Goal: Task Accomplishment & Management: Manage account settings

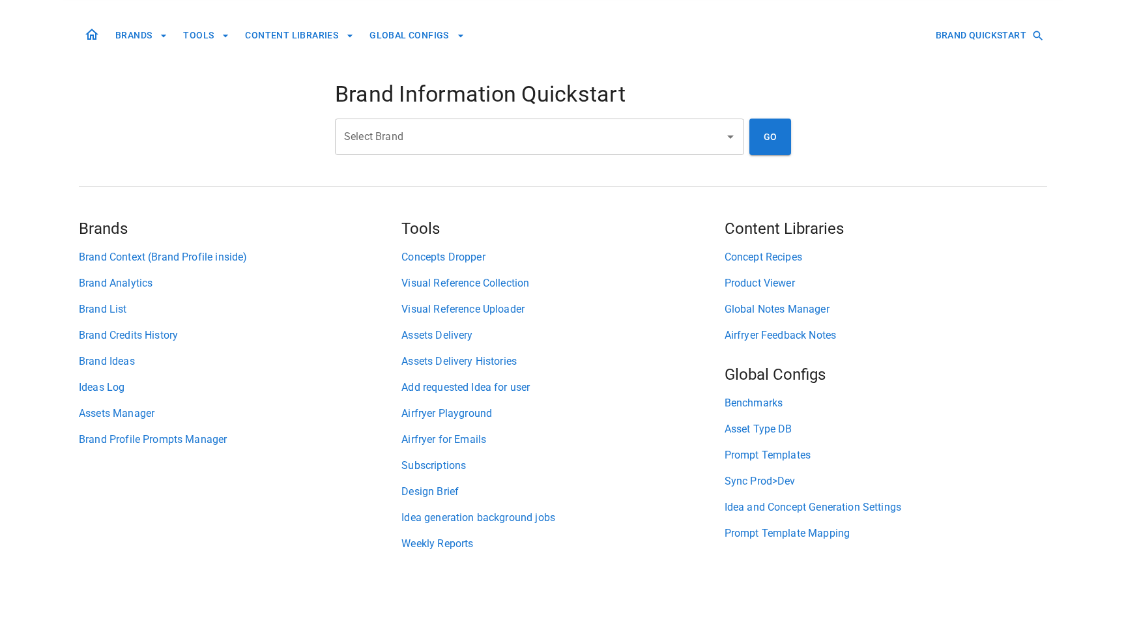
click at [515, 132] on input "Select Brand" at bounding box center [530, 136] width 378 height 25
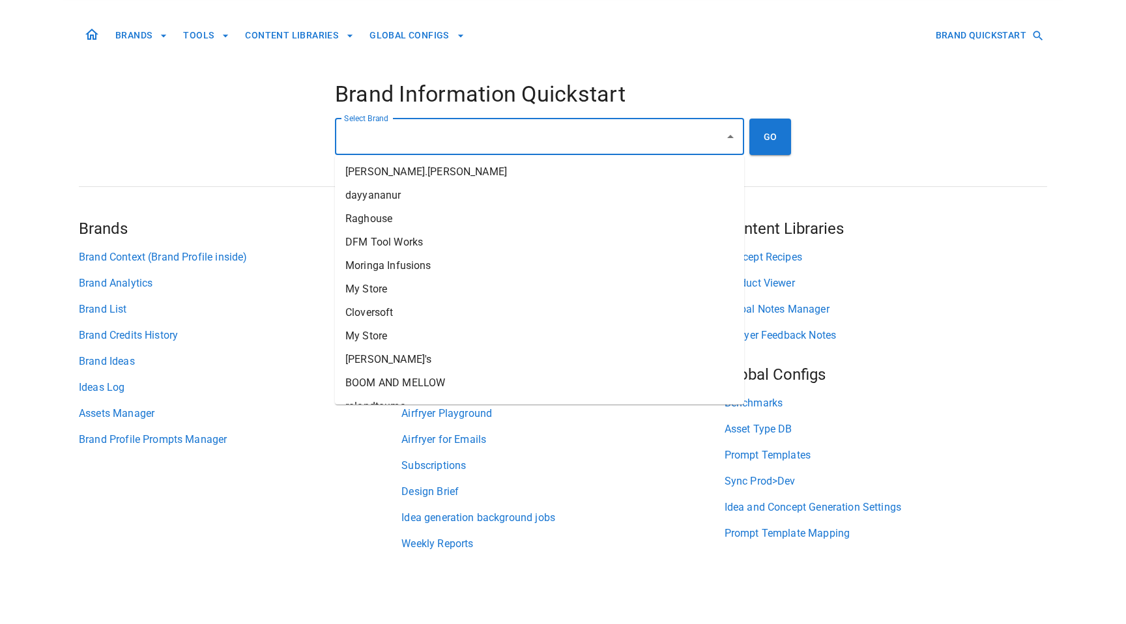
type input "*"
click at [484, 195] on li "[TEST] STIIIZY" at bounding box center [539, 195] width 409 height 23
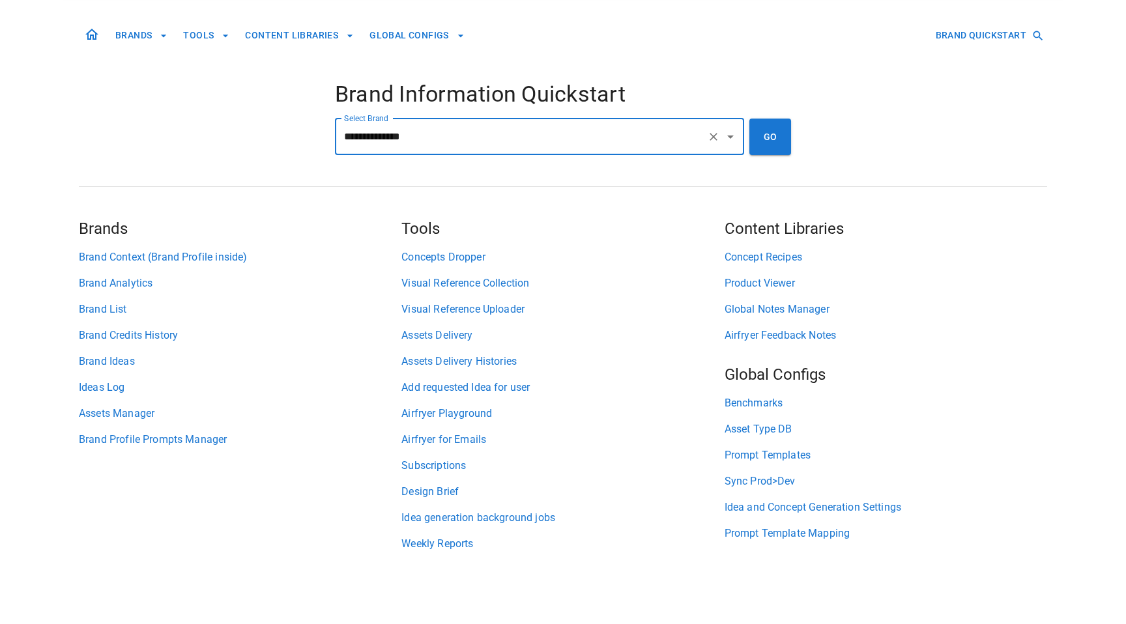
type input "**********"
click at [463, 467] on link "Subscriptions" at bounding box center [562, 466] width 323 height 16
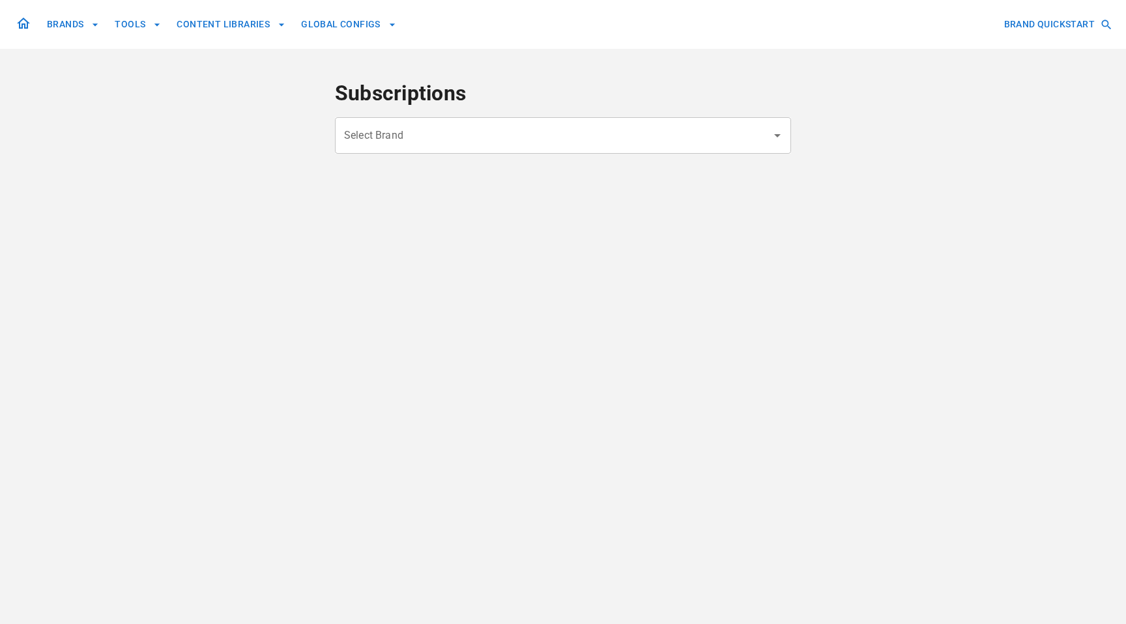
click at [632, 151] on div "Select Brand" at bounding box center [563, 135] width 456 height 36
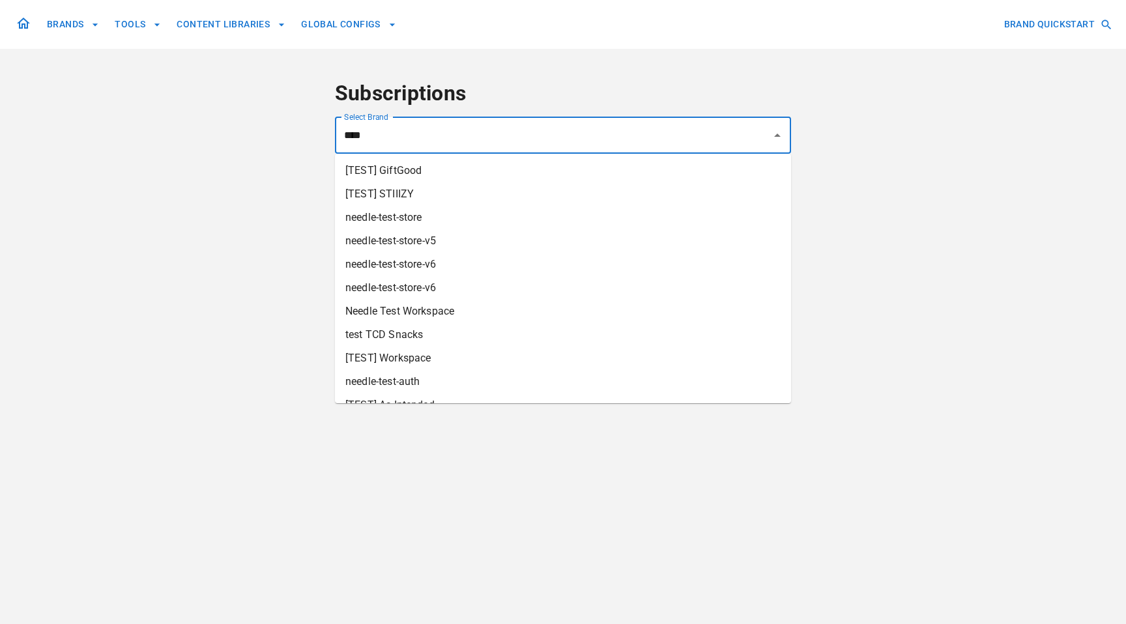
click at [471, 199] on li "[TEST] STIIIZY" at bounding box center [563, 193] width 456 height 23
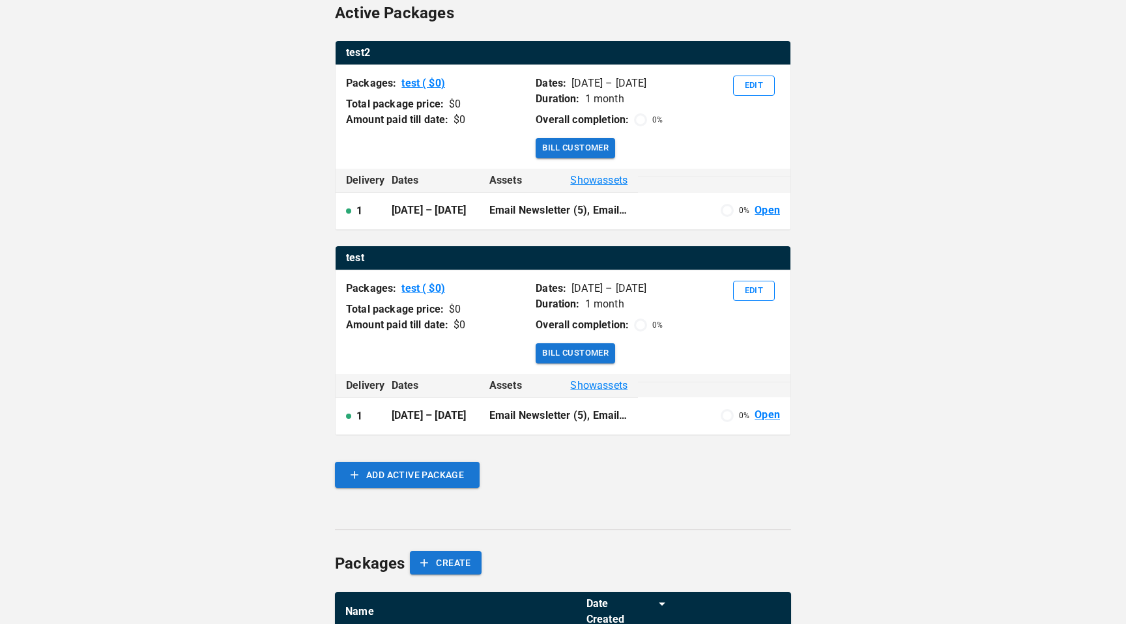
scroll to position [348, 0]
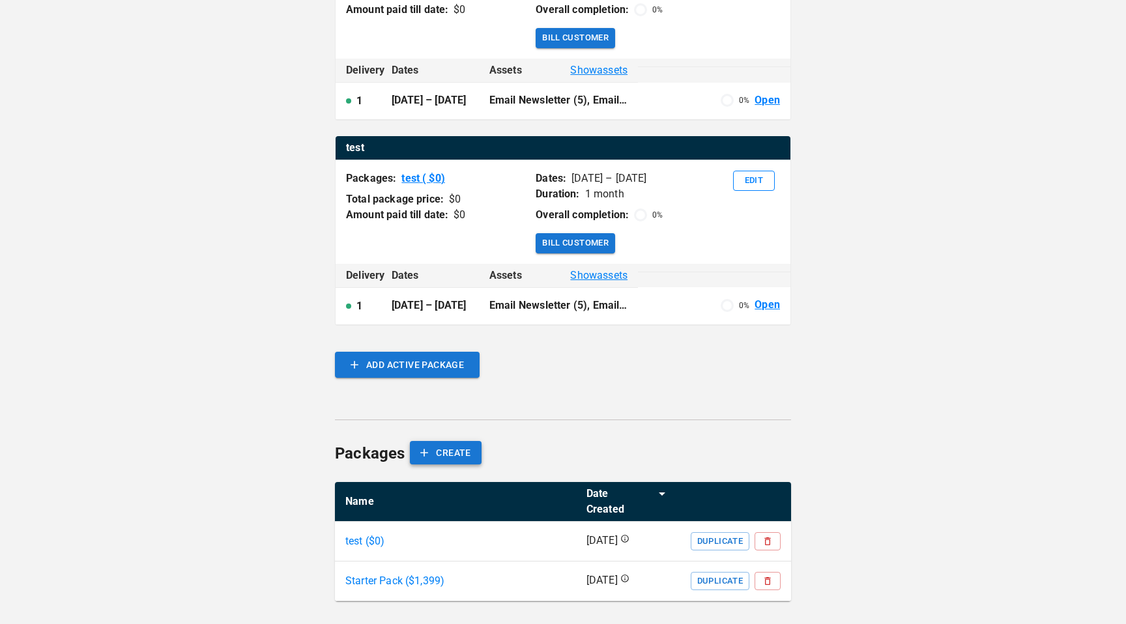
type input "**********"
click at [460, 454] on button "CREATE" at bounding box center [445, 453] width 71 height 24
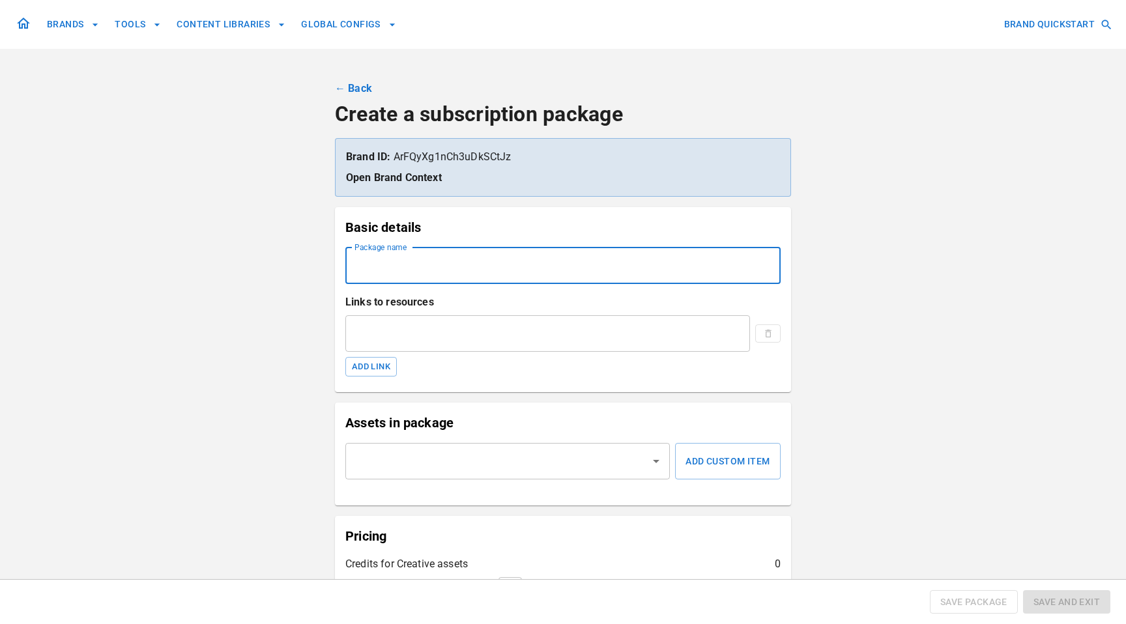
click at [477, 271] on input "Package name" at bounding box center [562, 266] width 435 height 36
click at [480, 268] on input "Package name" at bounding box center [562, 266] width 435 height 36
type input "*"
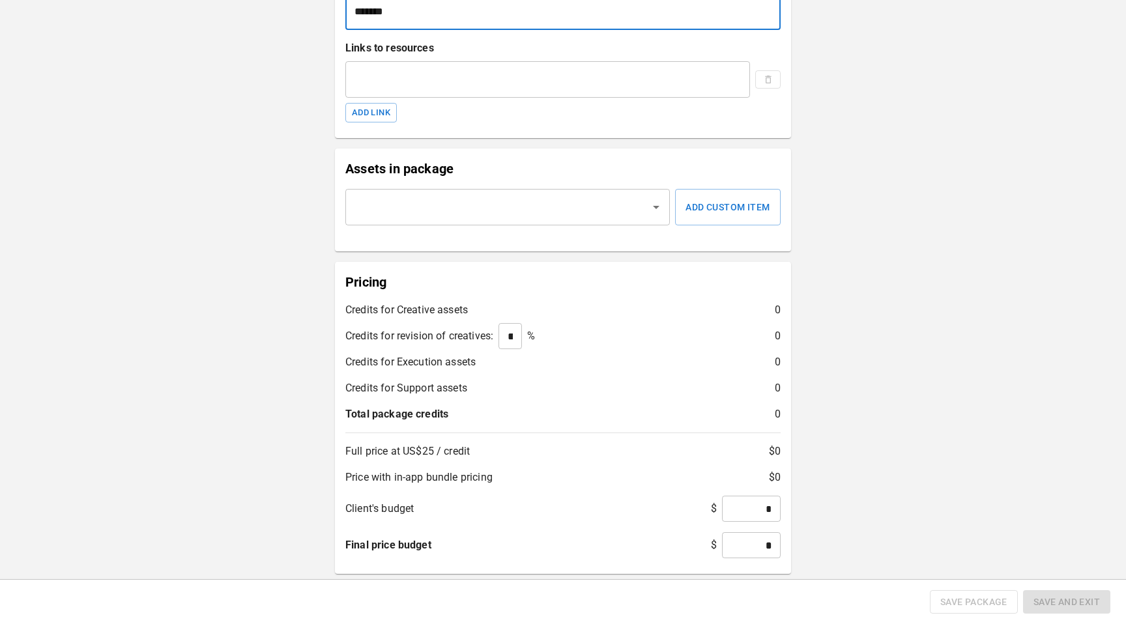
scroll to position [257, 0]
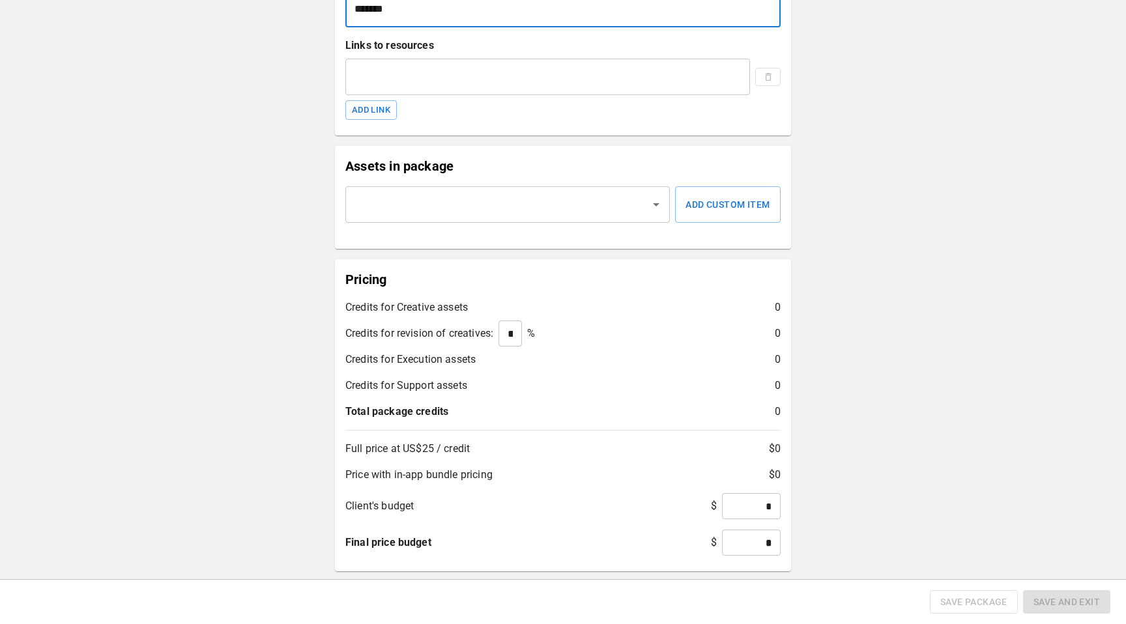
type input "*******"
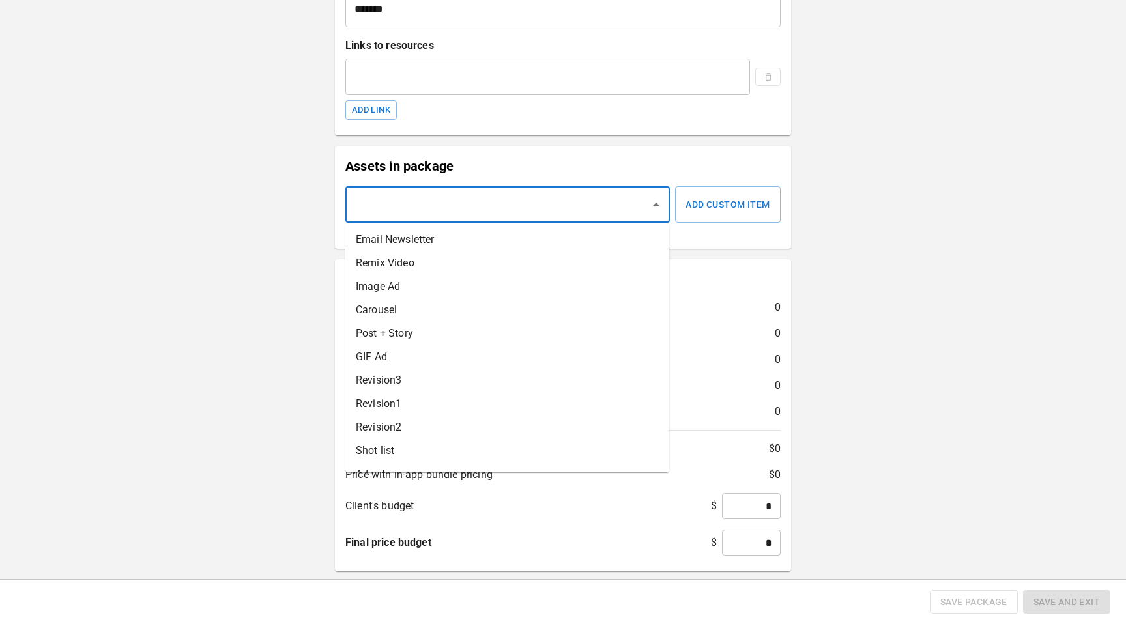
click at [482, 215] on input "text" at bounding box center [497, 204] width 293 height 25
click at [398, 242] on li "Email Newsletter" at bounding box center [507, 239] width 324 height 23
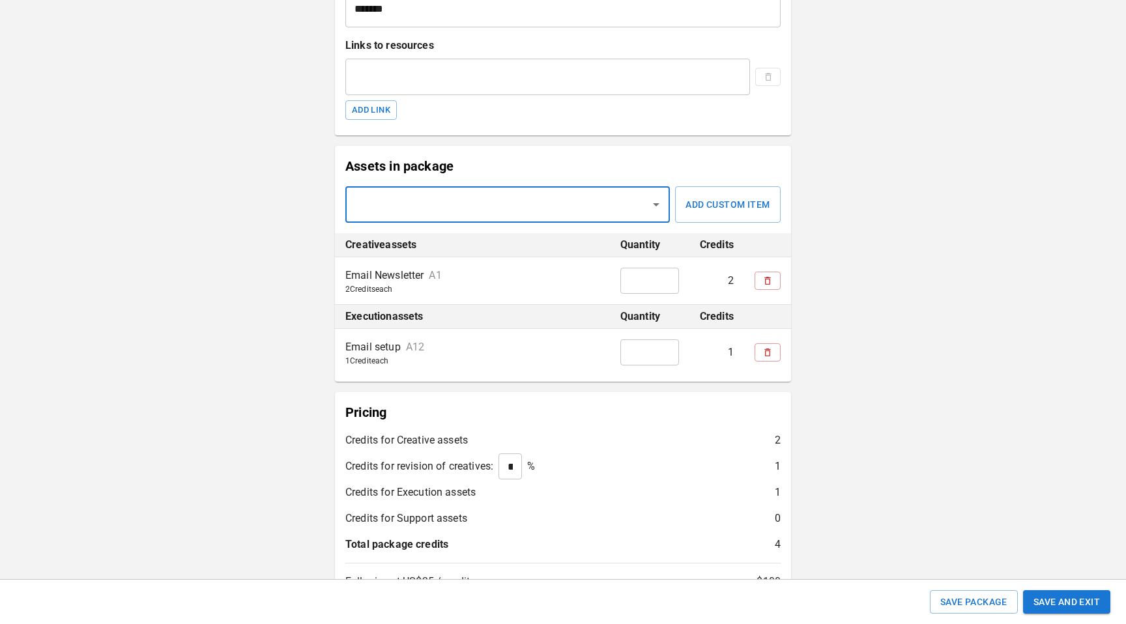
click at [580, 217] on div "​" at bounding box center [507, 204] width 325 height 36
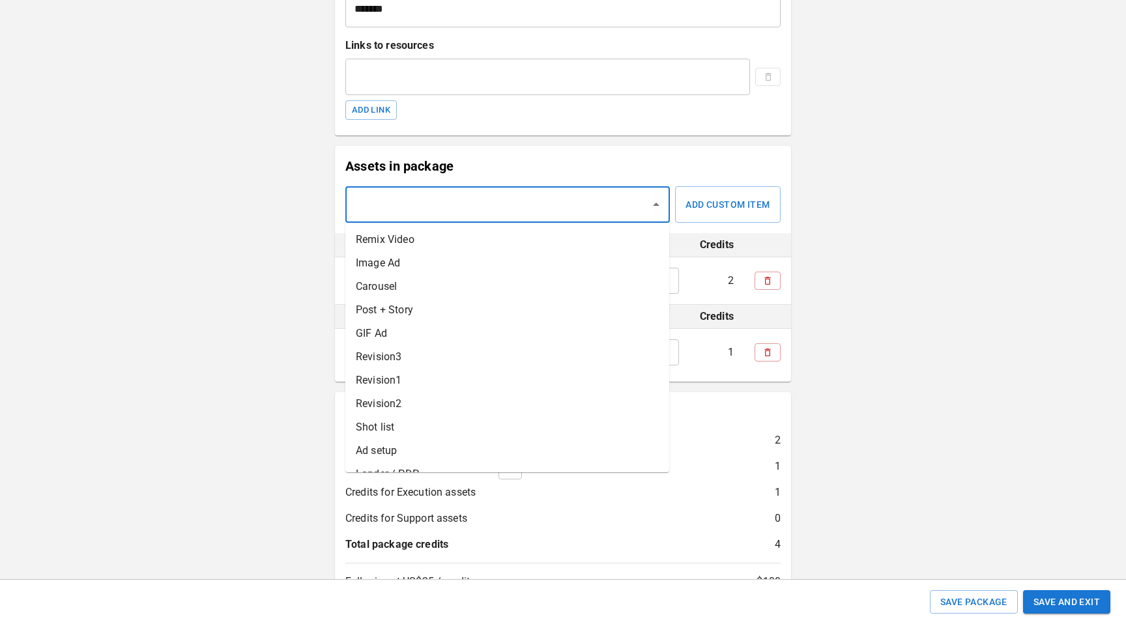
click at [569, 256] on li "Image Ad" at bounding box center [507, 263] width 324 height 23
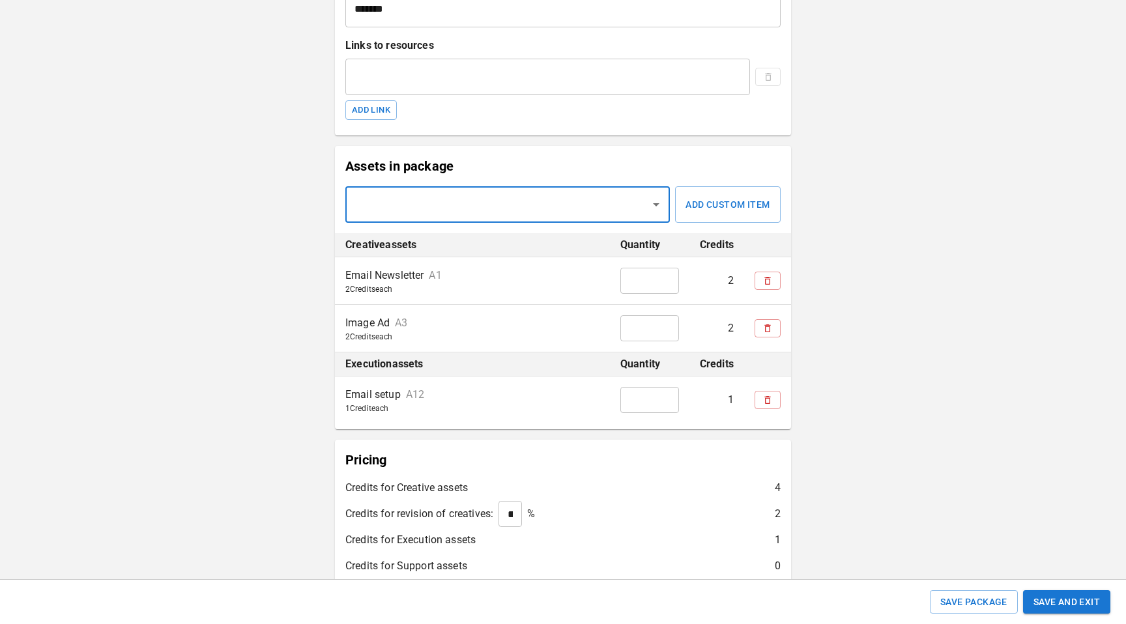
click at [575, 216] on input "text" at bounding box center [497, 204] width 293 height 25
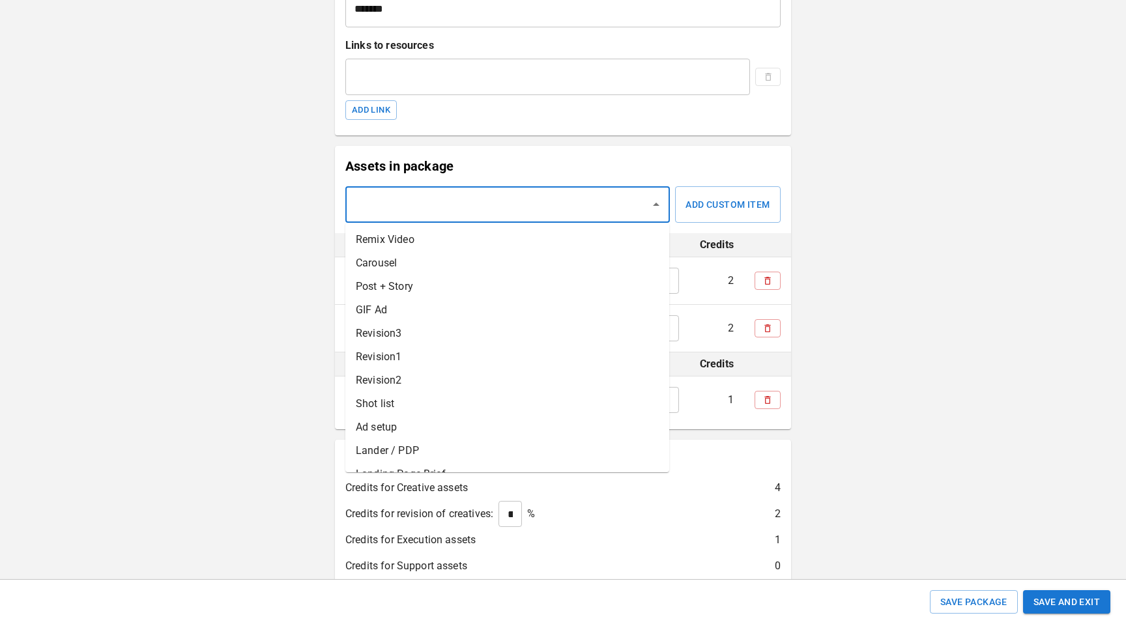
click at [566, 295] on li "Post + Story" at bounding box center [507, 286] width 324 height 23
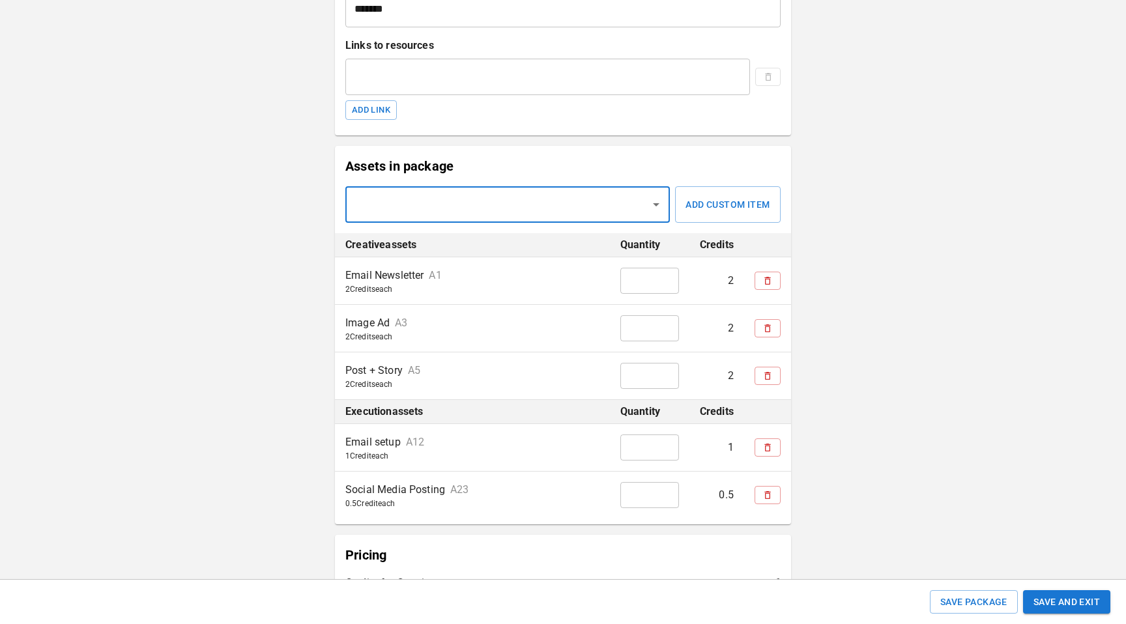
click at [599, 203] on input "text" at bounding box center [497, 204] width 293 height 25
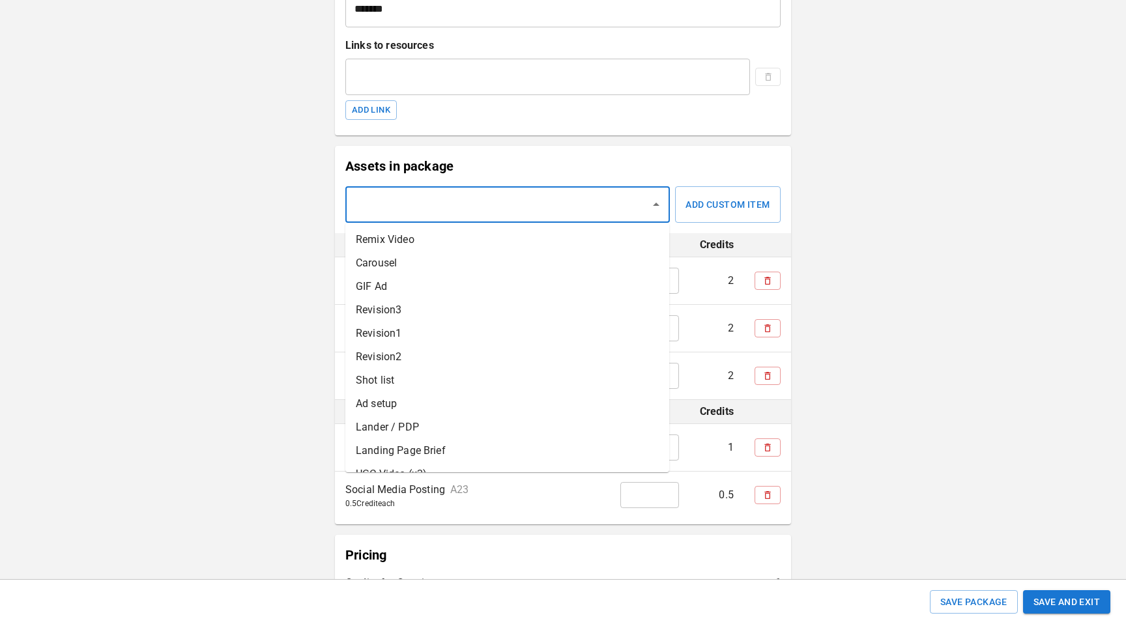
click at [566, 350] on li "Revision2" at bounding box center [507, 356] width 324 height 23
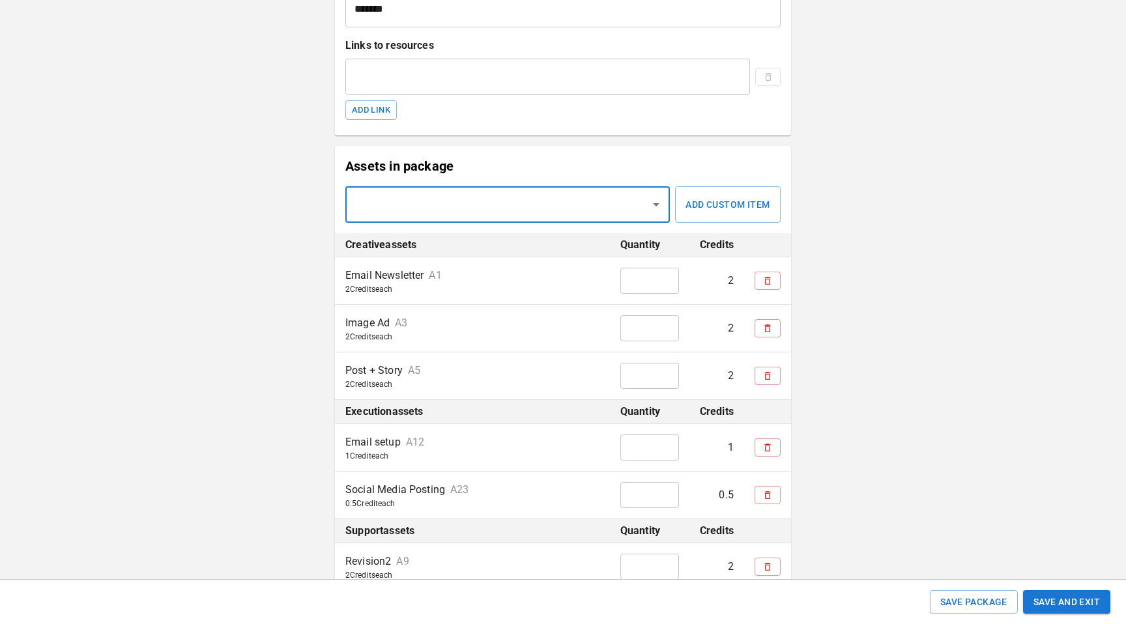
click at [598, 207] on input "text" at bounding box center [497, 204] width 293 height 25
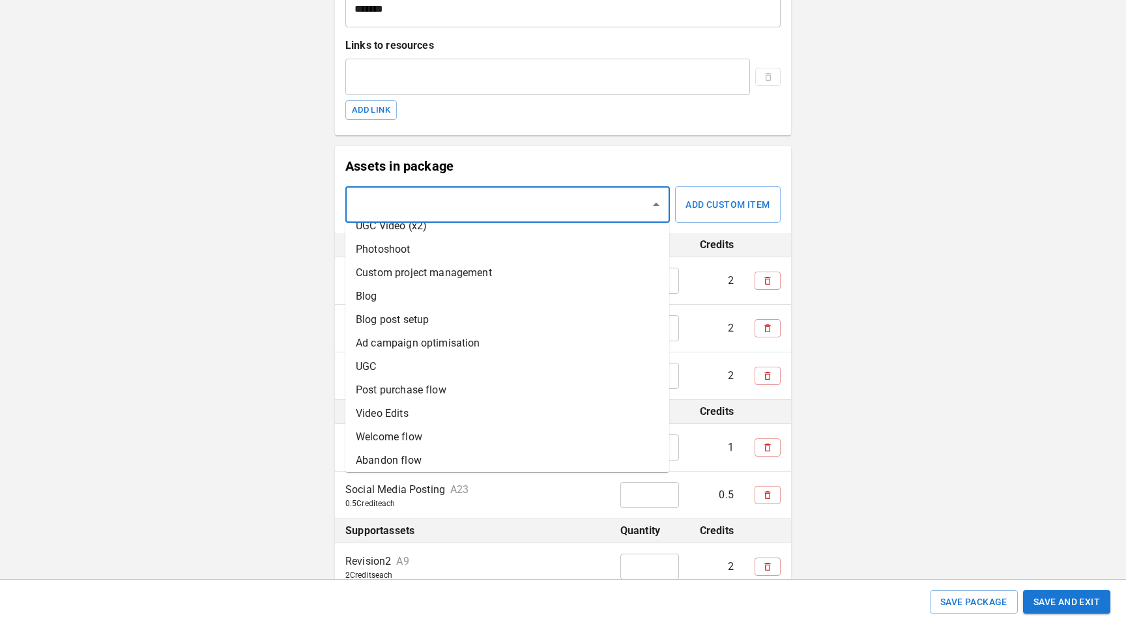
scroll to position [230, 0]
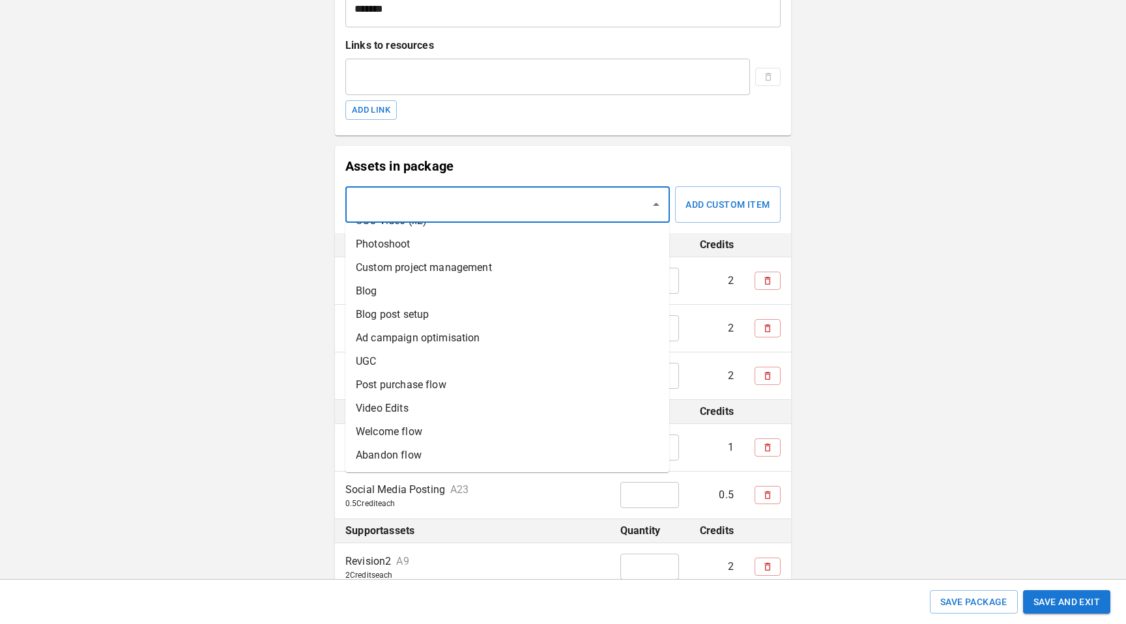
click at [572, 371] on li "UGC" at bounding box center [507, 361] width 324 height 23
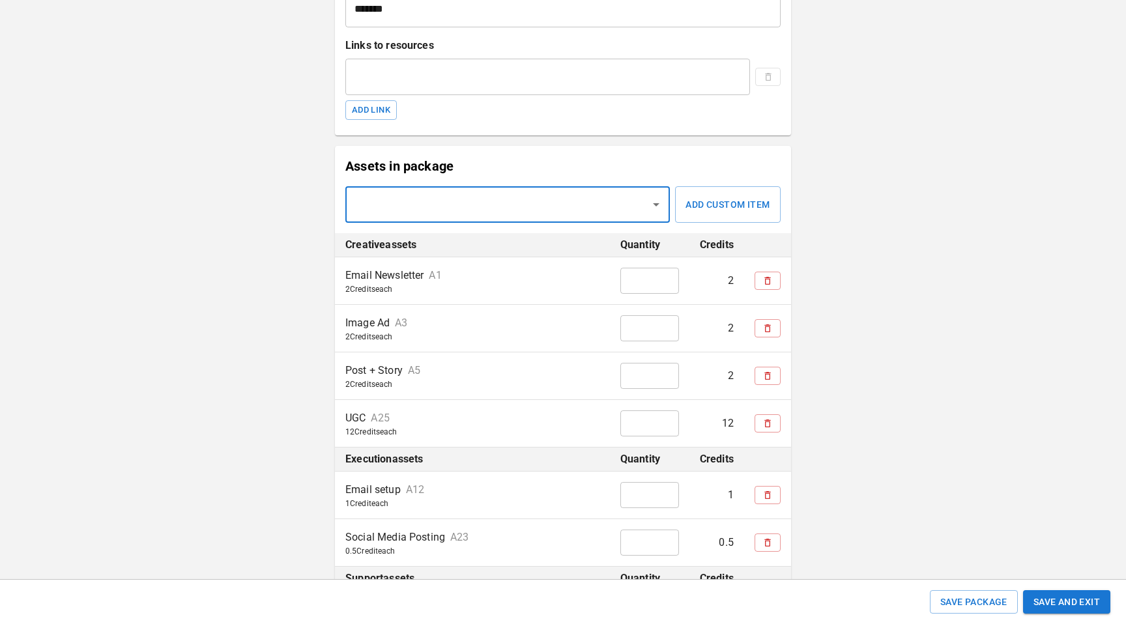
click at [561, 211] on input "text" at bounding box center [497, 204] width 293 height 25
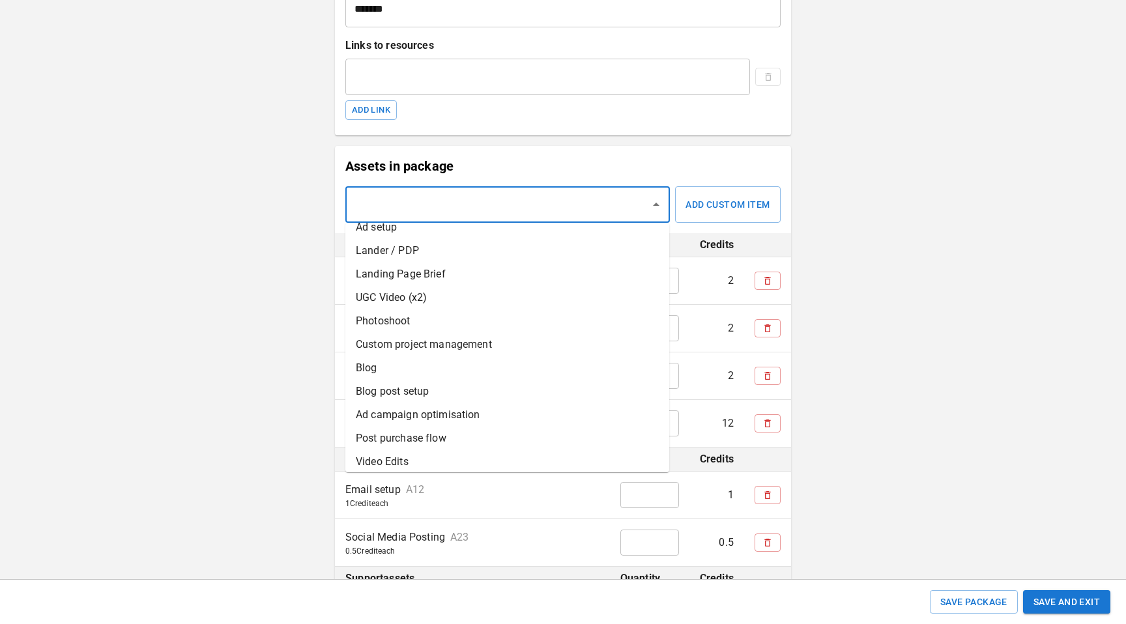
scroll to position [207, 0]
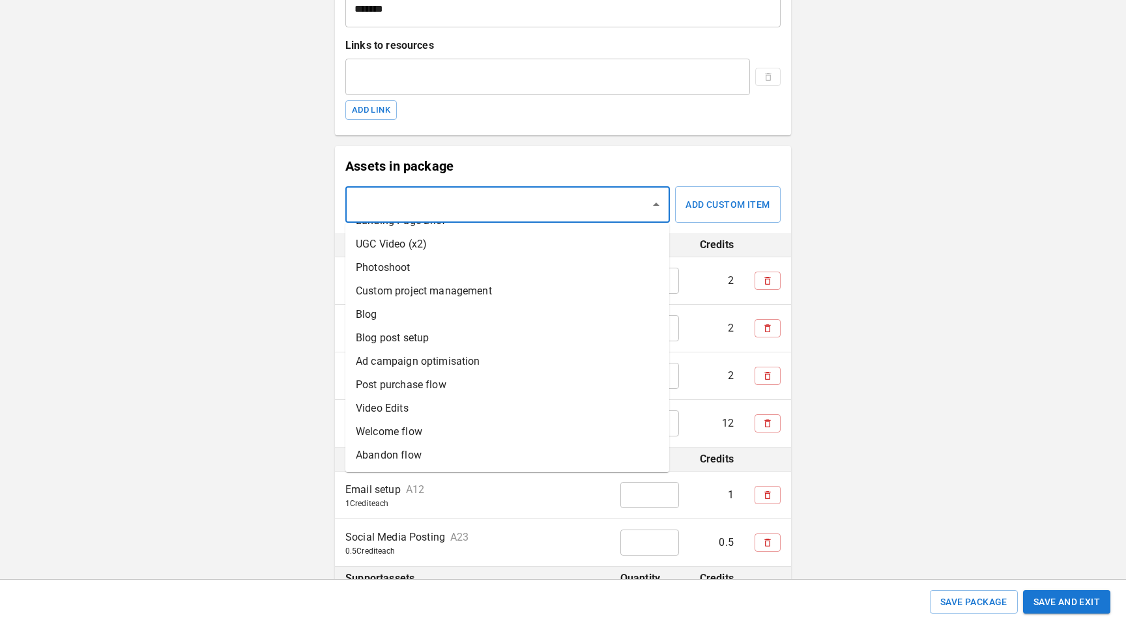
click at [559, 385] on li "Post purchase flow" at bounding box center [507, 384] width 324 height 23
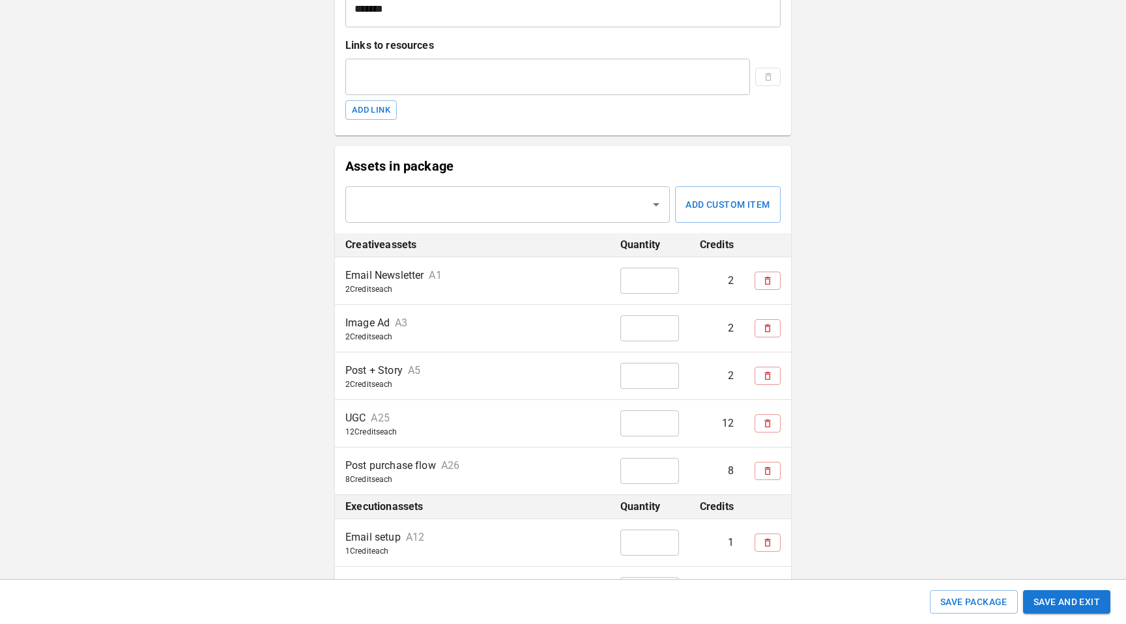
click at [853, 368] on div "BRANDS TOOLS CONTENT LIBRARIES GLOBAL CONFIGS BRAND QUICKSTART ← Back Create a …" at bounding box center [563, 424] width 1126 height 1363
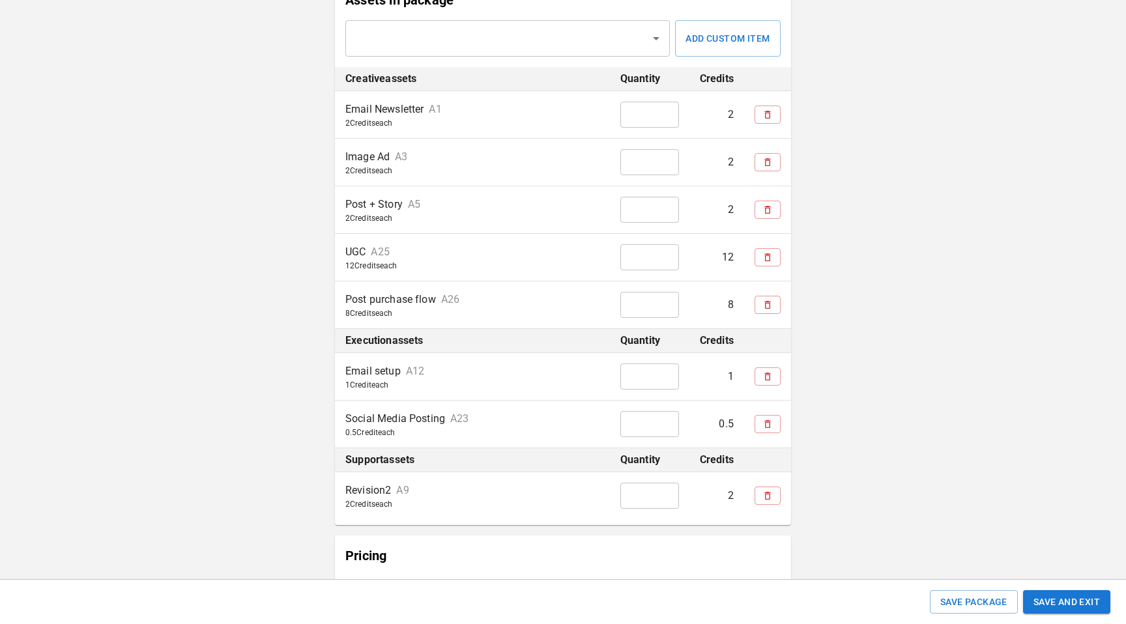
scroll to position [739, 0]
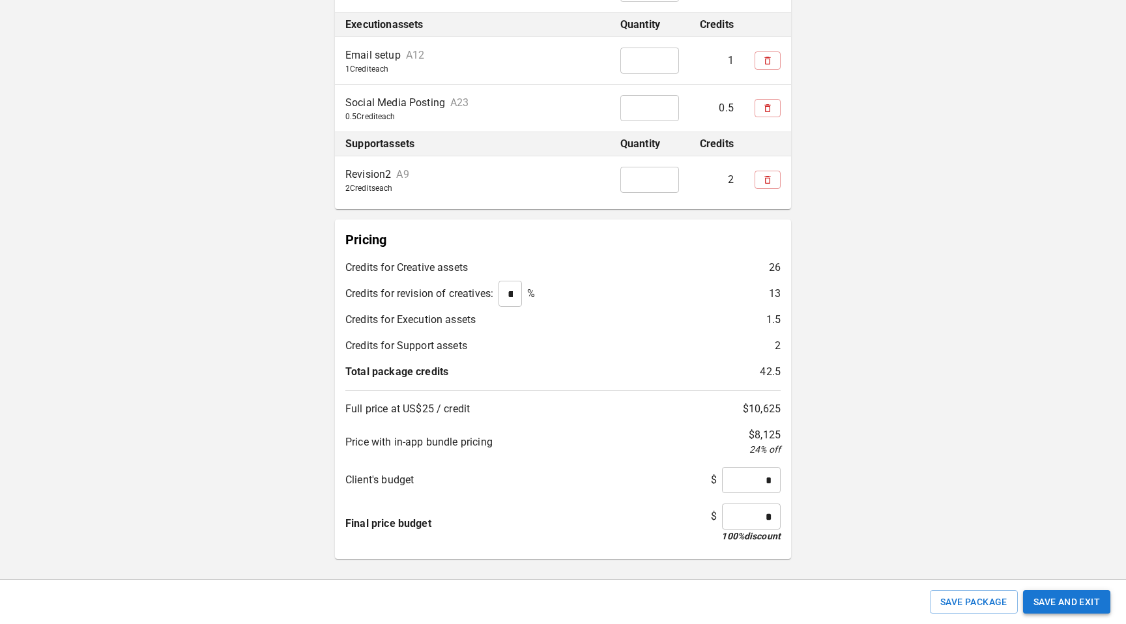
click at [1080, 597] on button "Save and Exit" at bounding box center [1066, 602] width 87 height 24
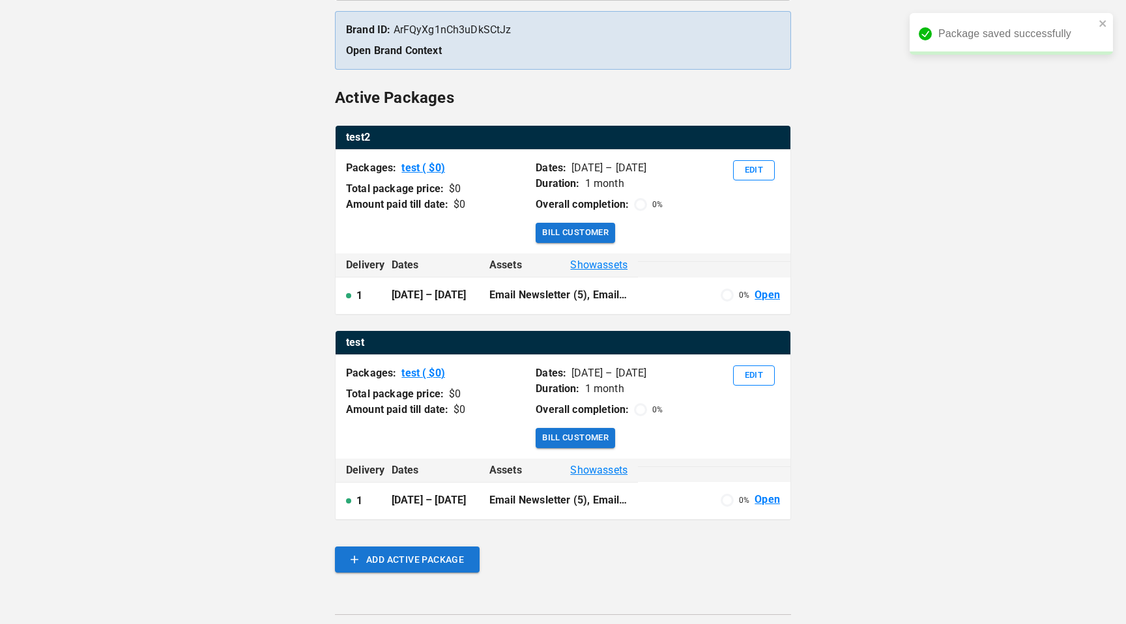
scroll to position [388, 0]
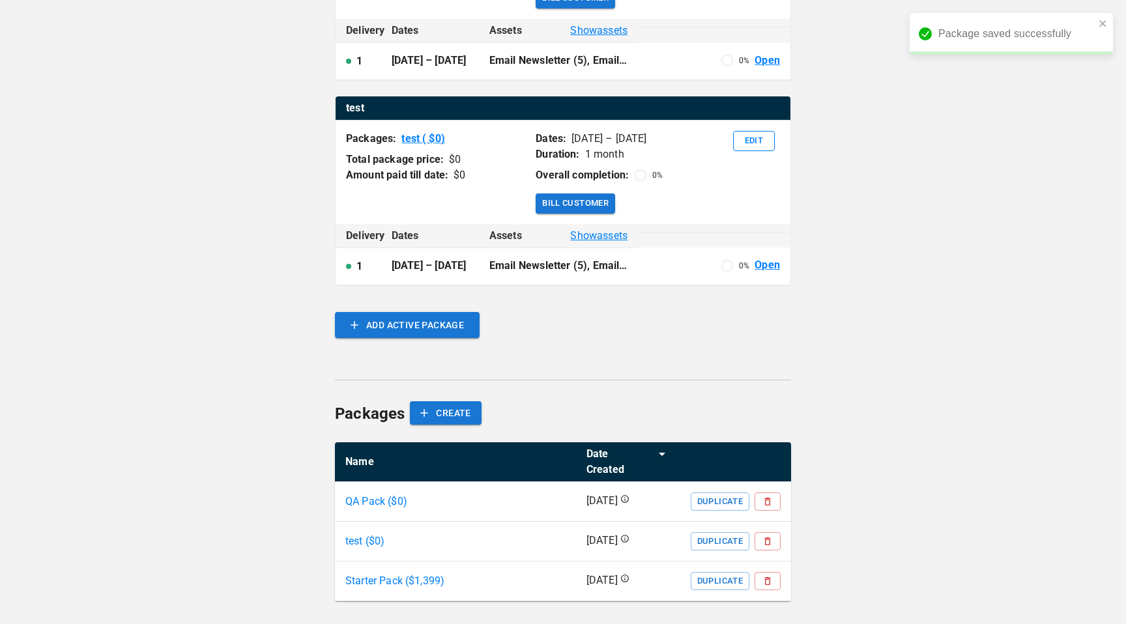
click at [449, 339] on div "test2 Packages: test ( $ 0 ) Total package price: $ 0 Amount paid till date: $ …" at bounding box center [563, 125] width 456 height 468
click at [443, 332] on button "ADD ACTIVE PACKAGE" at bounding box center [407, 325] width 145 height 26
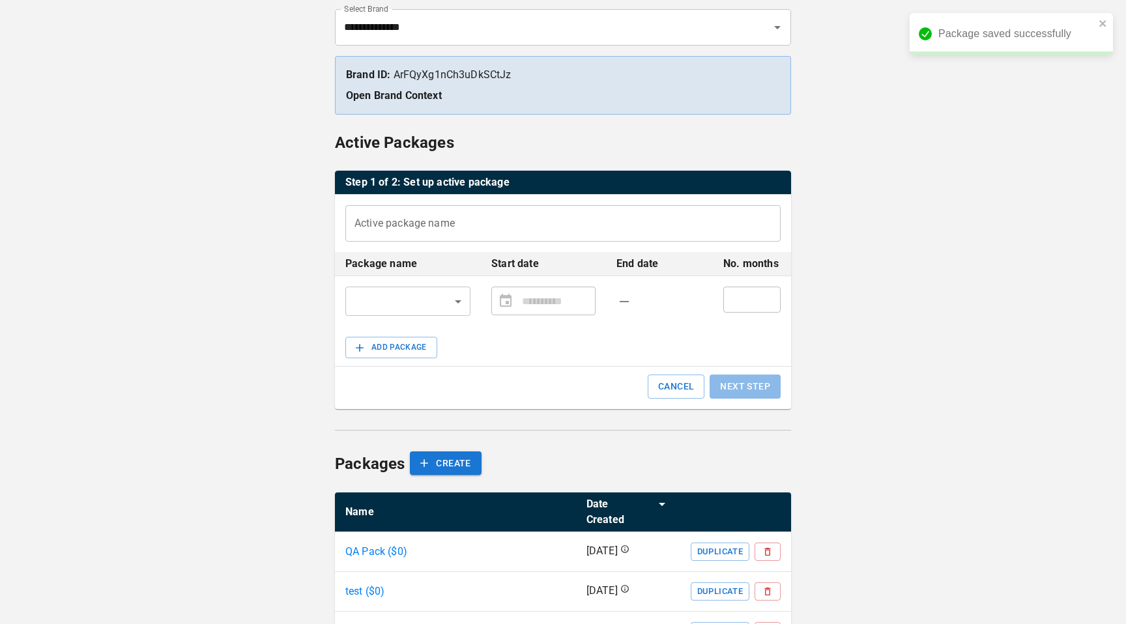
click at [433, 244] on div "Active package name Active package name" at bounding box center [563, 223] width 456 height 57
click at [428, 231] on input "Active package name" at bounding box center [562, 223] width 435 height 36
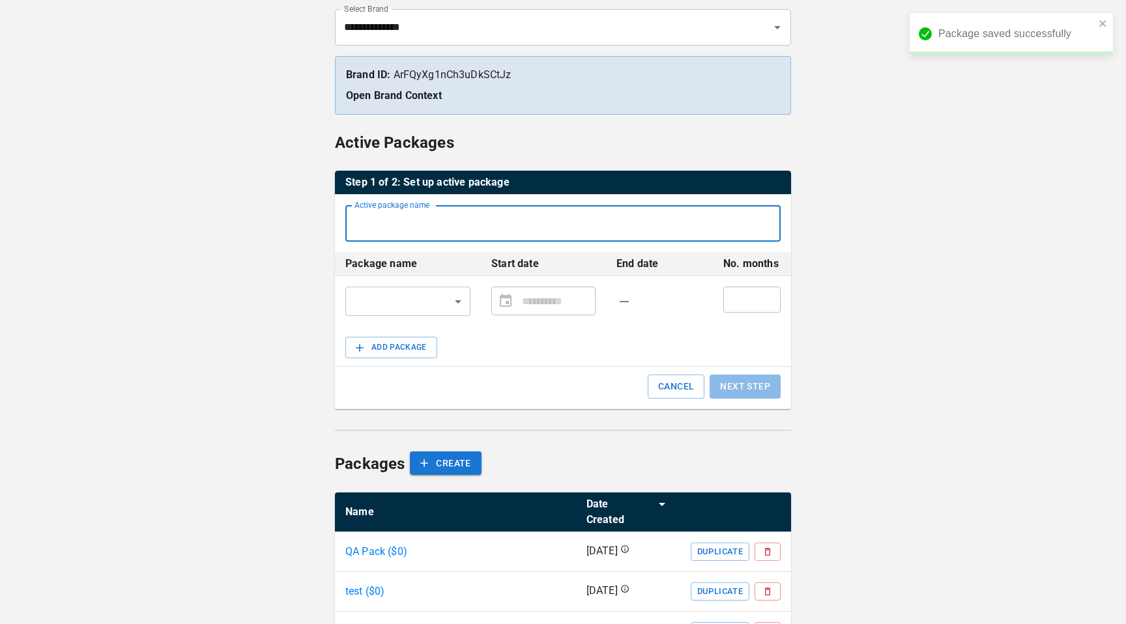
click at [386, 321] on td "​ ​" at bounding box center [408, 301] width 146 height 50
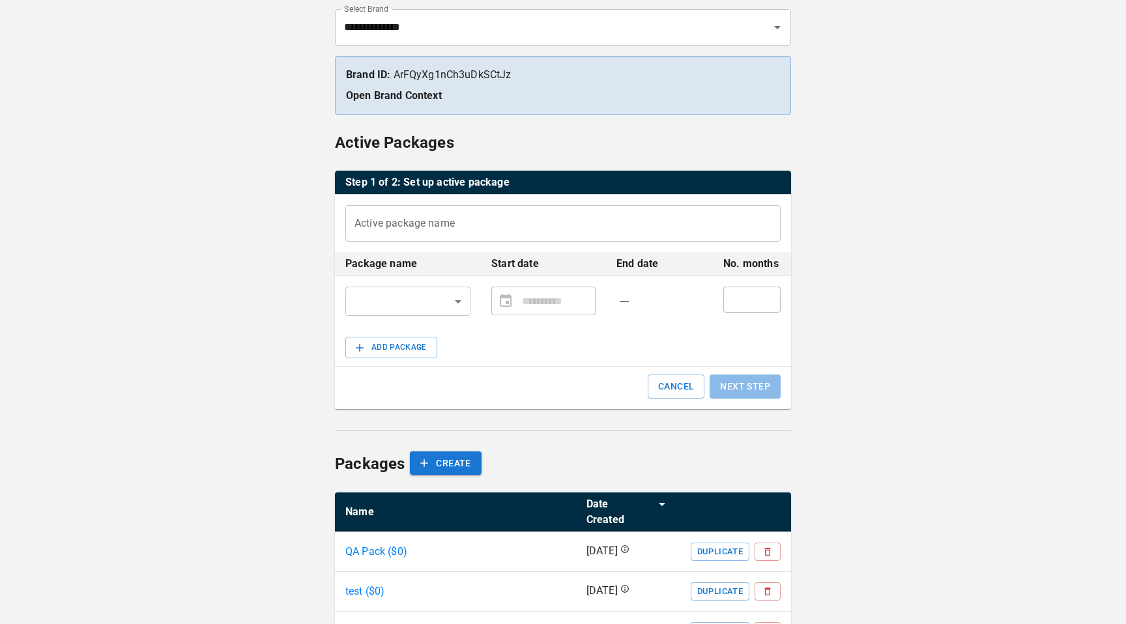
click at [386, 317] on td "​ ​" at bounding box center [408, 301] width 146 height 50
click at [384, 306] on body "**********" at bounding box center [563, 291] width 1126 height 799
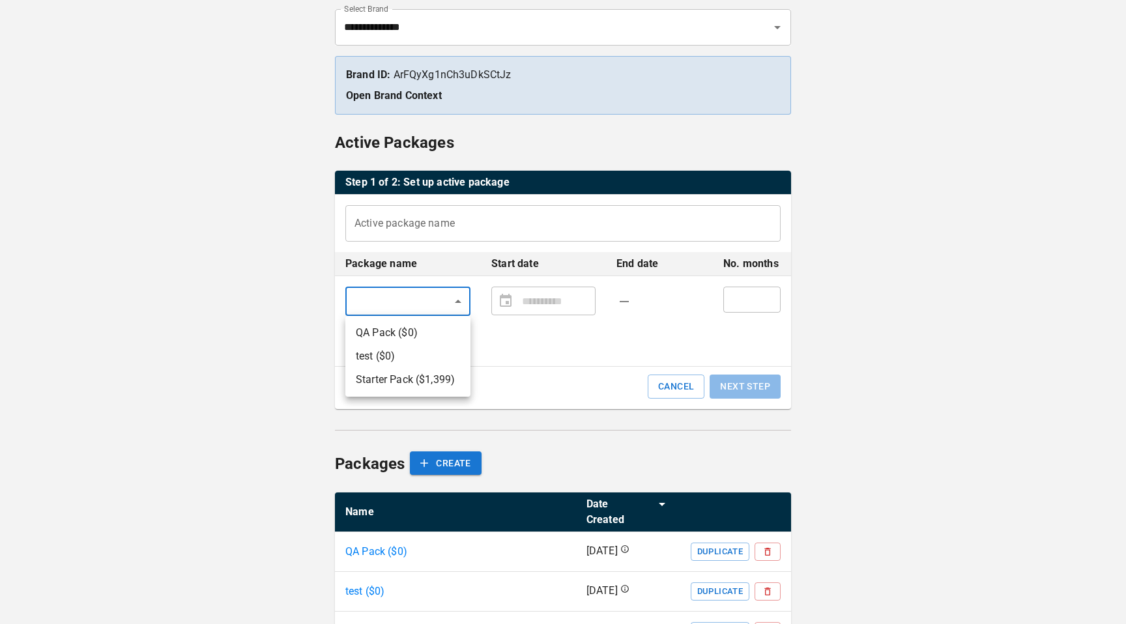
click at [526, 375] on div at bounding box center [563, 312] width 1126 height 624
click at [403, 544] on p "QA Pack ($ 0 )" at bounding box center [376, 552] width 62 height 16
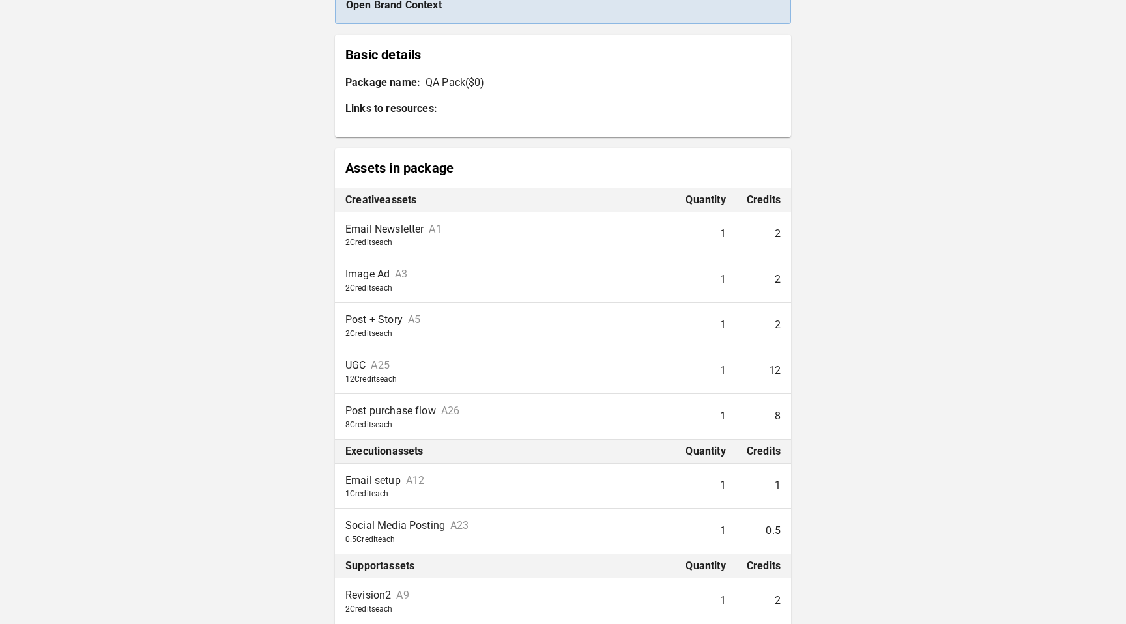
scroll to position [42, 0]
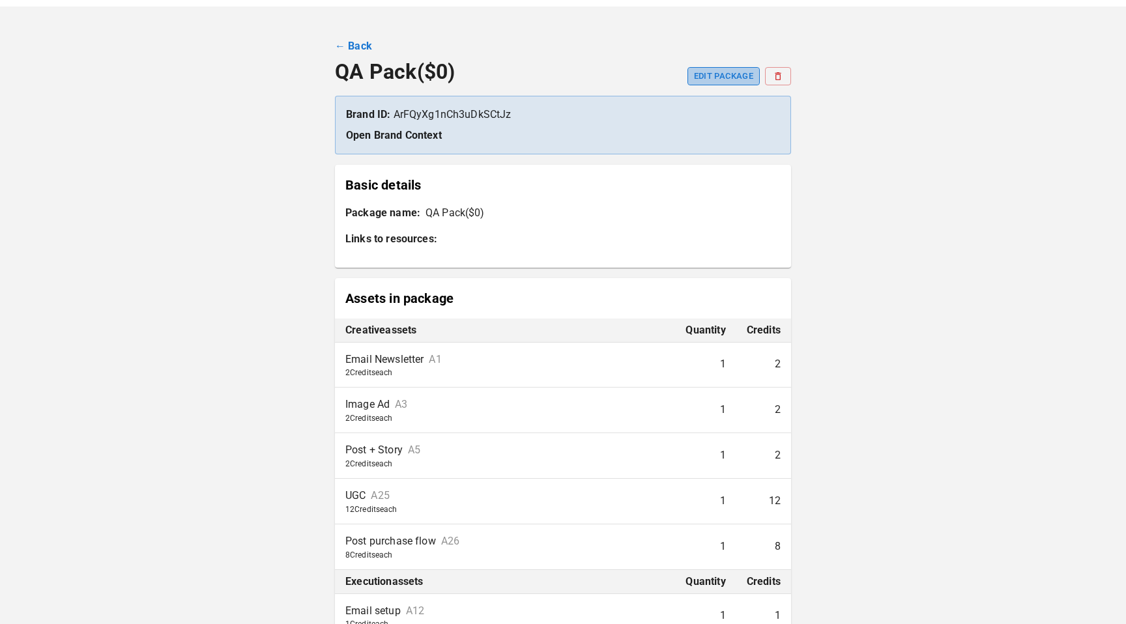
click at [742, 68] on button "EDIT PACKAGE" at bounding box center [724, 76] width 72 height 18
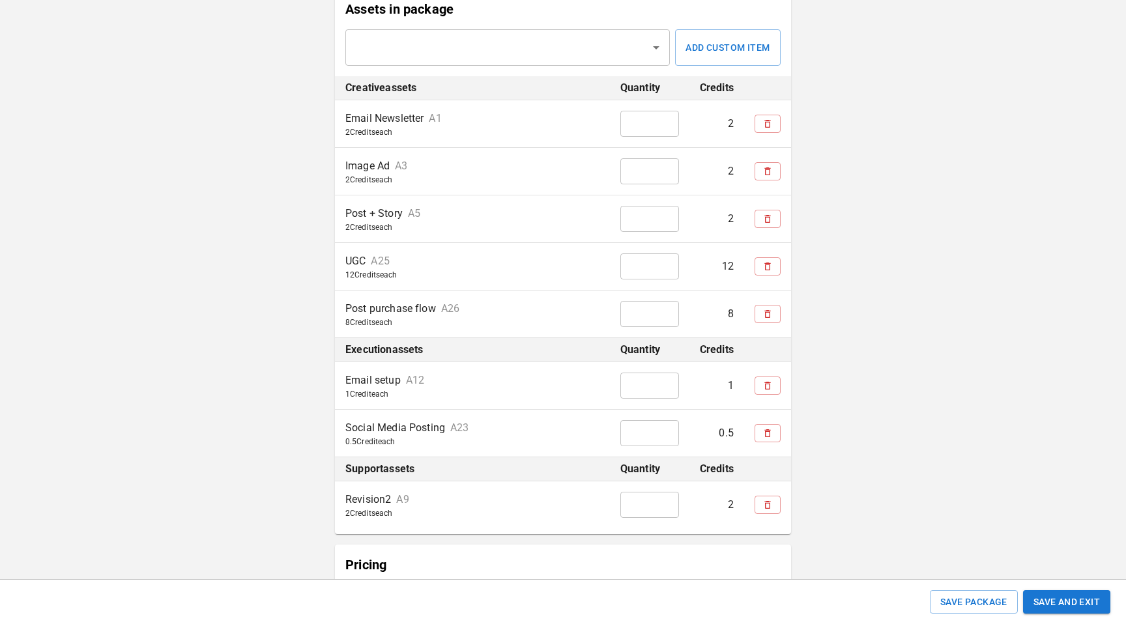
scroll to position [739, 0]
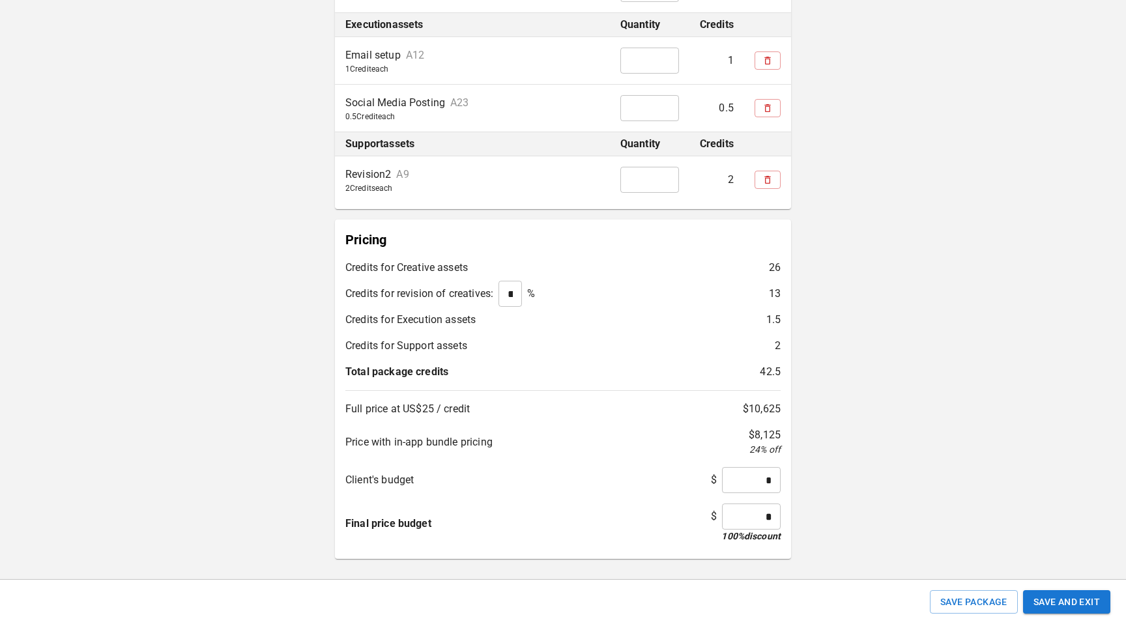
click at [752, 476] on input "*" at bounding box center [751, 480] width 59 height 26
click at [772, 479] on input "*" at bounding box center [751, 480] width 59 height 26
type input "******"
click at [763, 525] on input "*" at bounding box center [751, 517] width 59 height 26
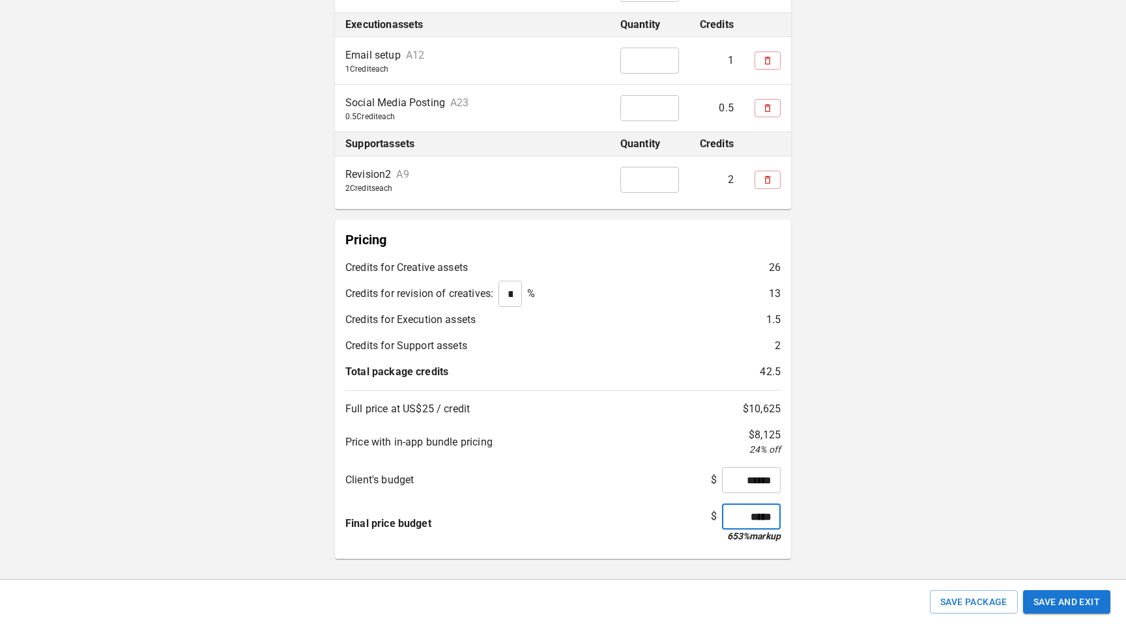
type input "*****"
click at [1069, 600] on button "Save and Exit" at bounding box center [1066, 602] width 87 height 24
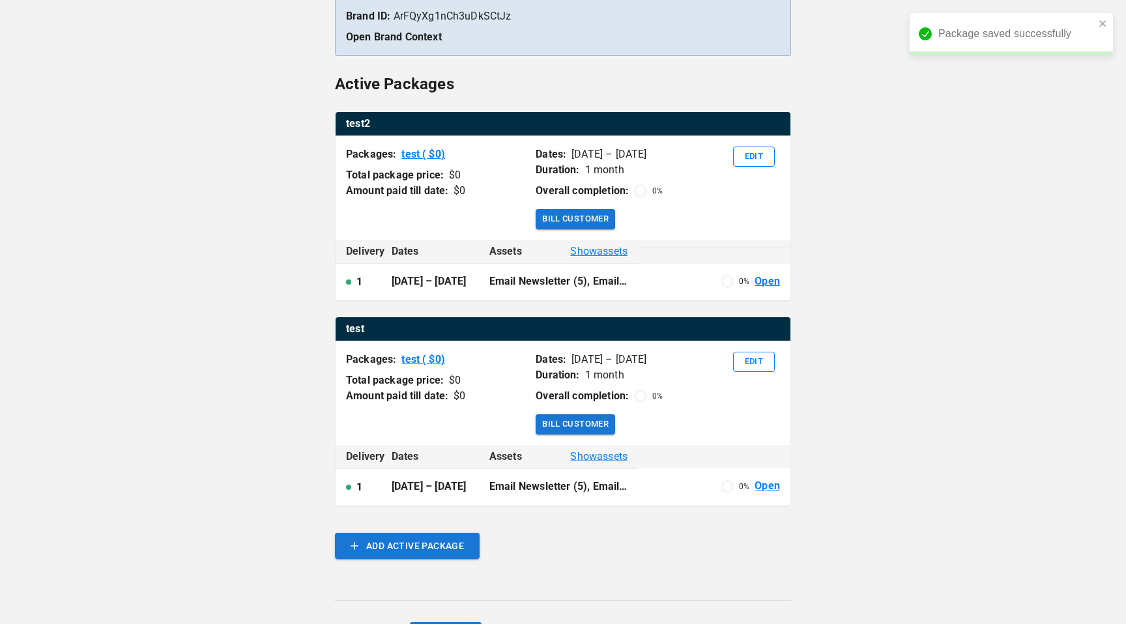
scroll to position [319, 0]
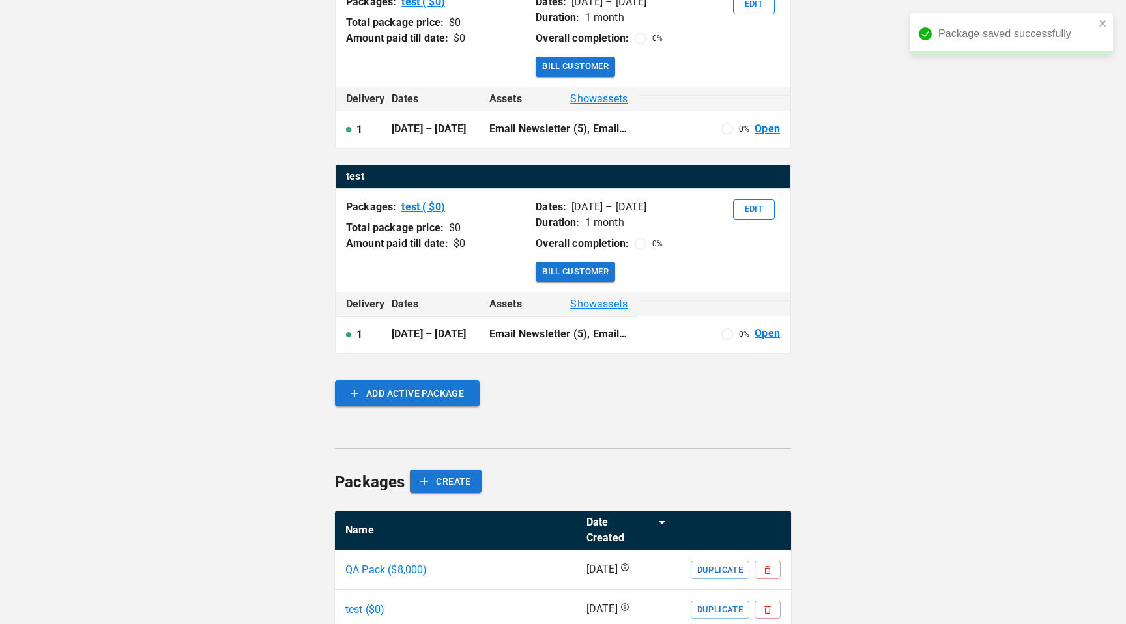
click at [442, 409] on div "test2 Packages: test ( $ 0 ) Total package price: $ 0 Amount paid till date: $ …" at bounding box center [563, 194] width 456 height 468
click at [431, 394] on button "ADD ACTIVE PACKAGE" at bounding box center [407, 394] width 145 height 26
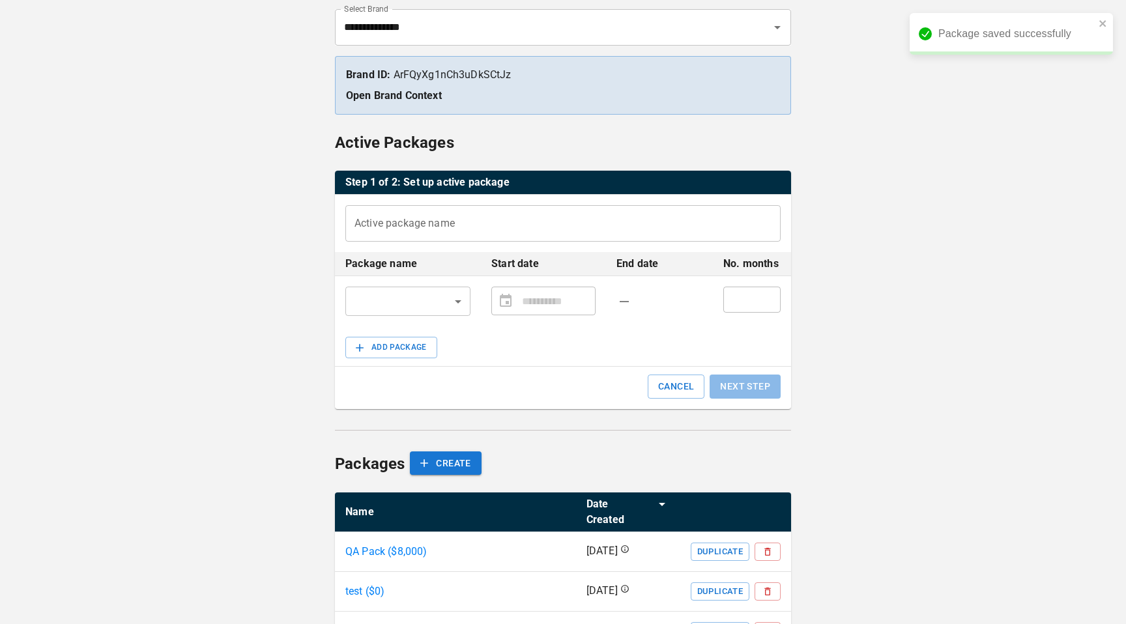
click at [428, 313] on body "**********" at bounding box center [563, 291] width 1126 height 799
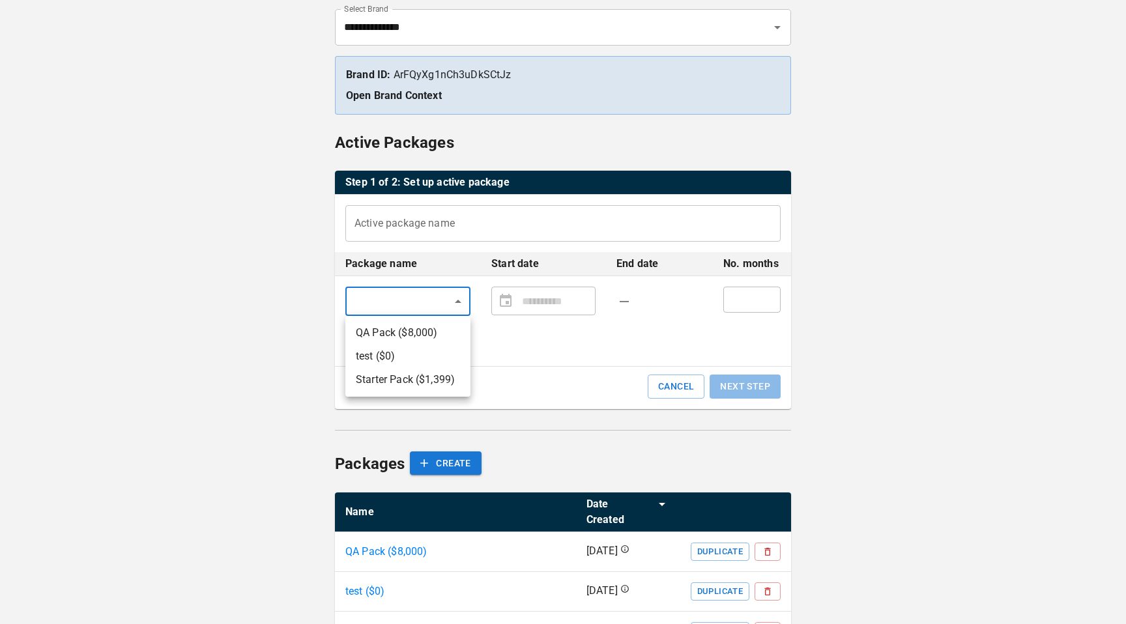
click at [426, 332] on li "QA Pack ($ 8,000 )" at bounding box center [407, 332] width 125 height 23
type input "*******"
type input "**********"
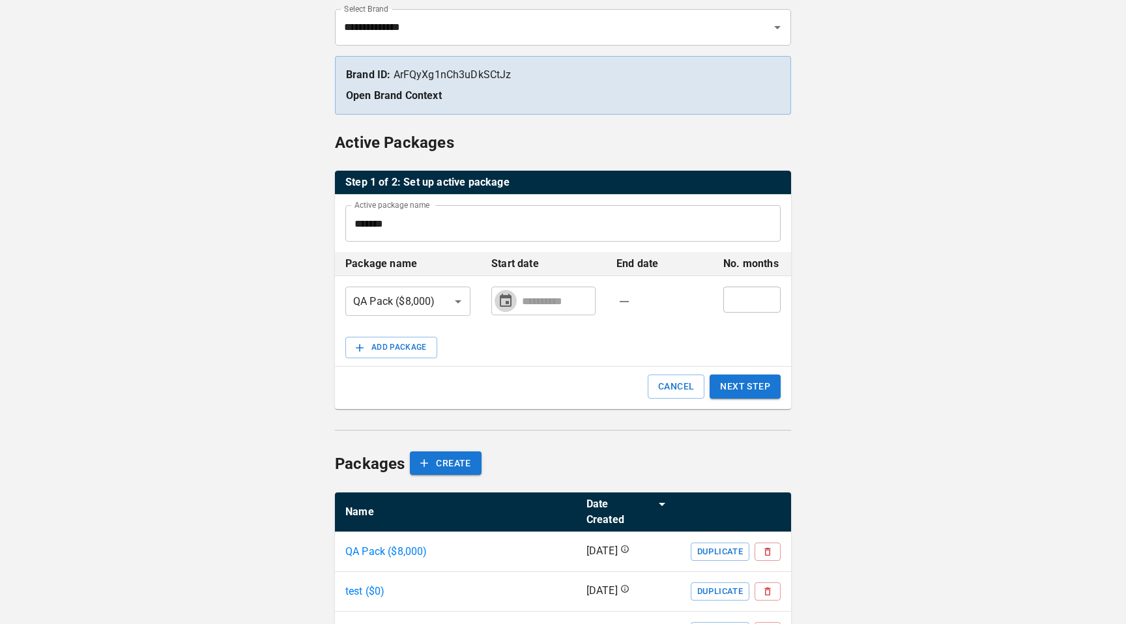
click at [502, 302] on icon "Choose date" at bounding box center [506, 301] width 16 height 16
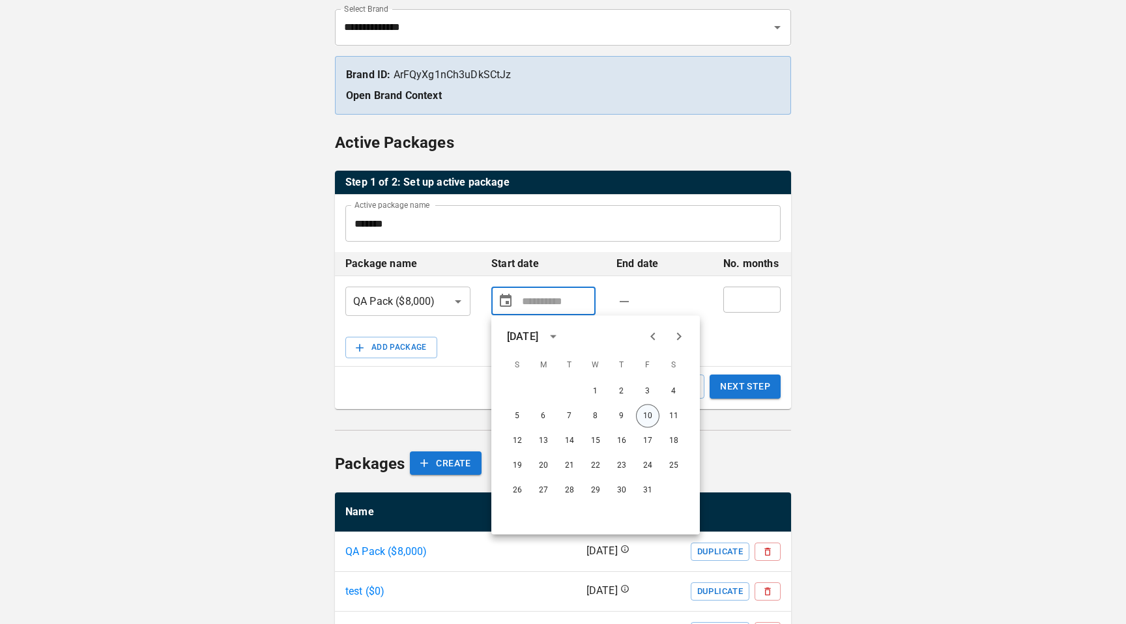
click at [645, 415] on button "10" at bounding box center [647, 416] width 23 height 23
type input "**********"
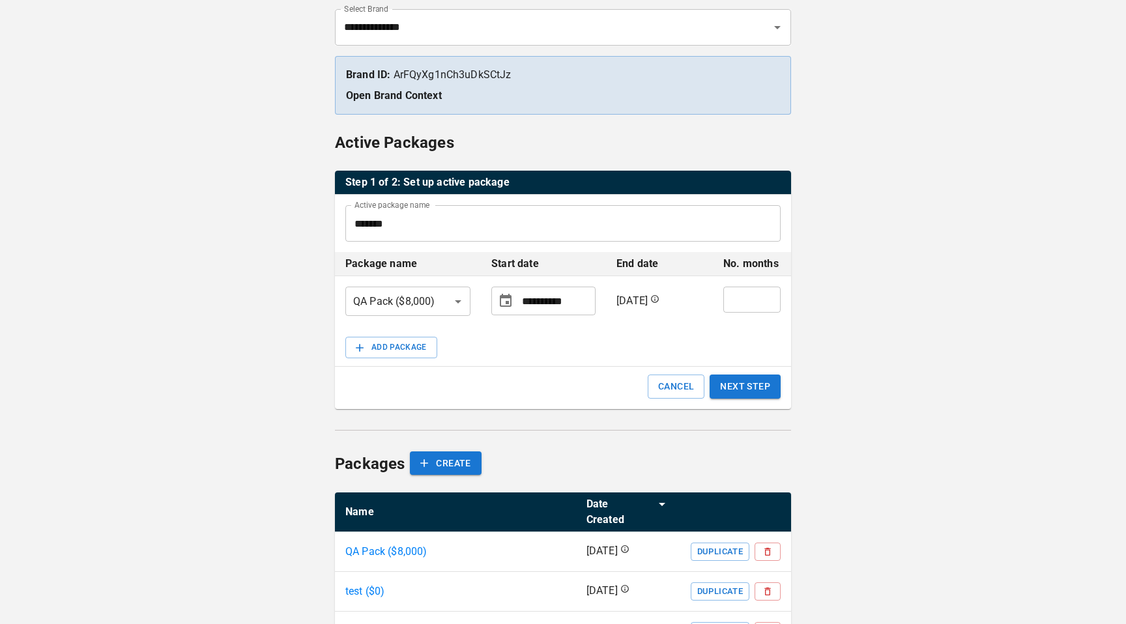
type input "*"
click at [770, 296] on input "*" at bounding box center [751, 300] width 57 height 26
click at [767, 352] on div "ADD PACKAGE CANCEL NEXT STEP" at bounding box center [563, 368] width 456 height 83
click at [768, 385] on button "NEXT STEP" at bounding box center [745, 387] width 71 height 24
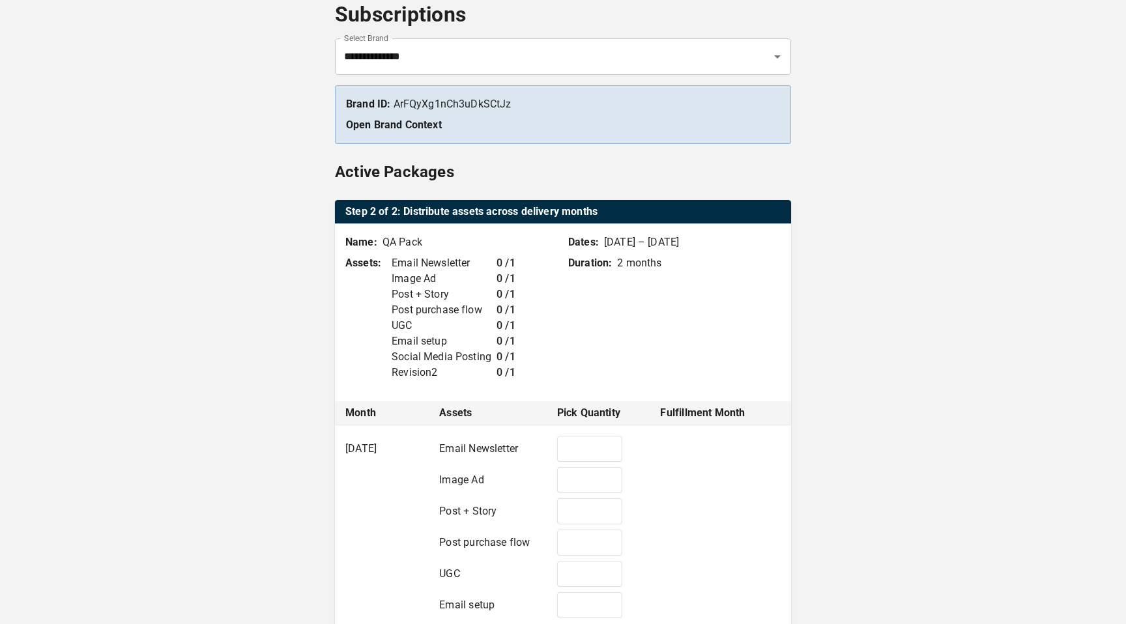
type input "*"
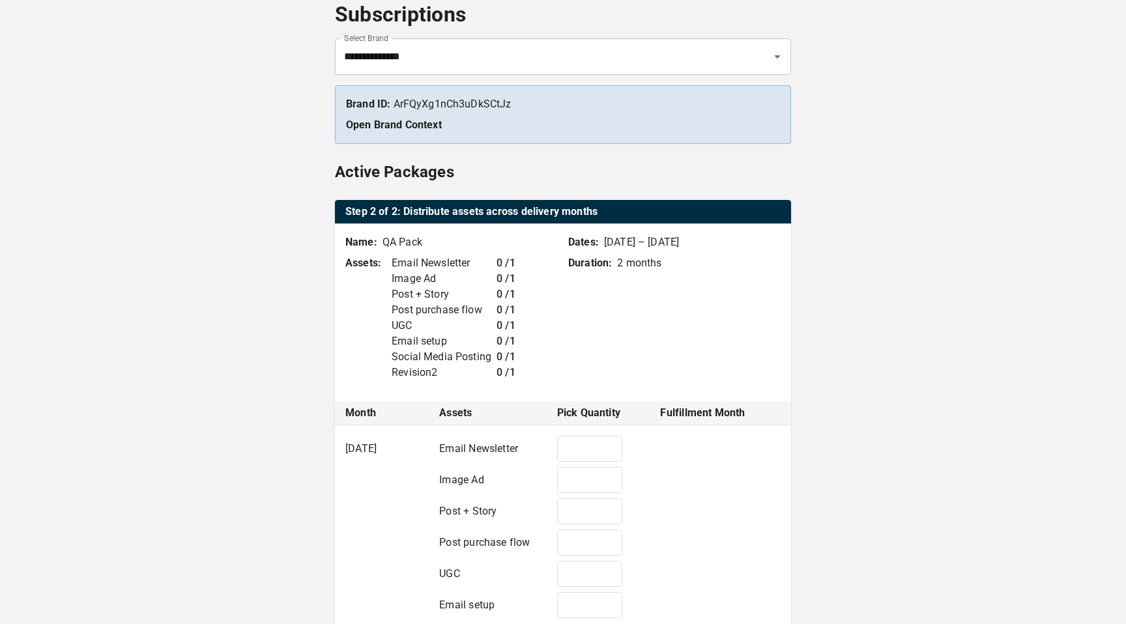
type input "*"
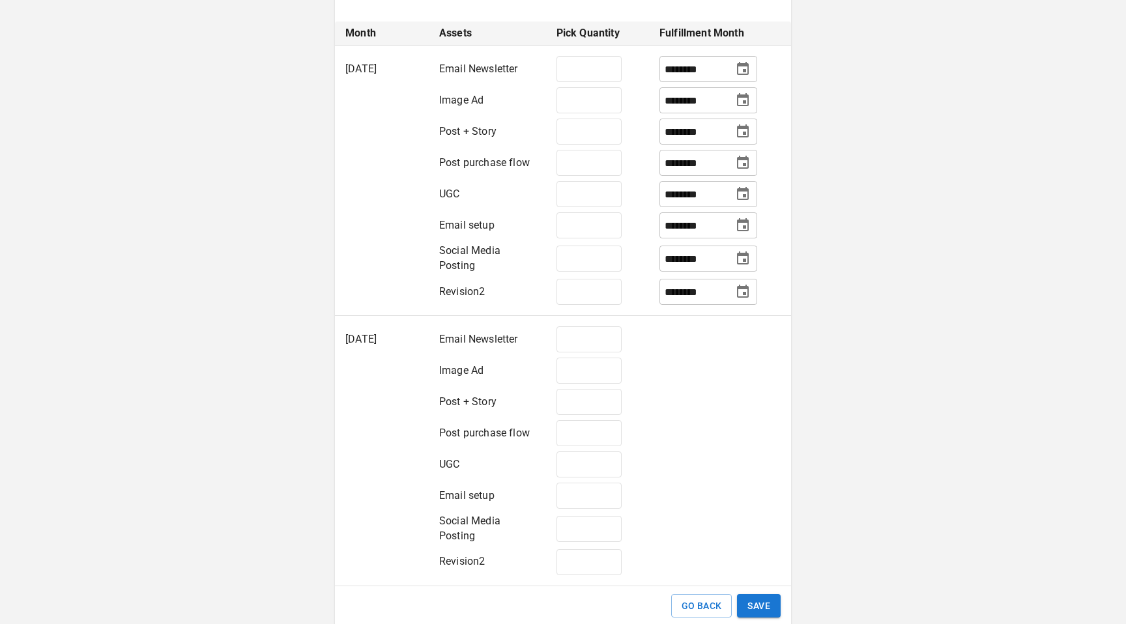
scroll to position [444, 0]
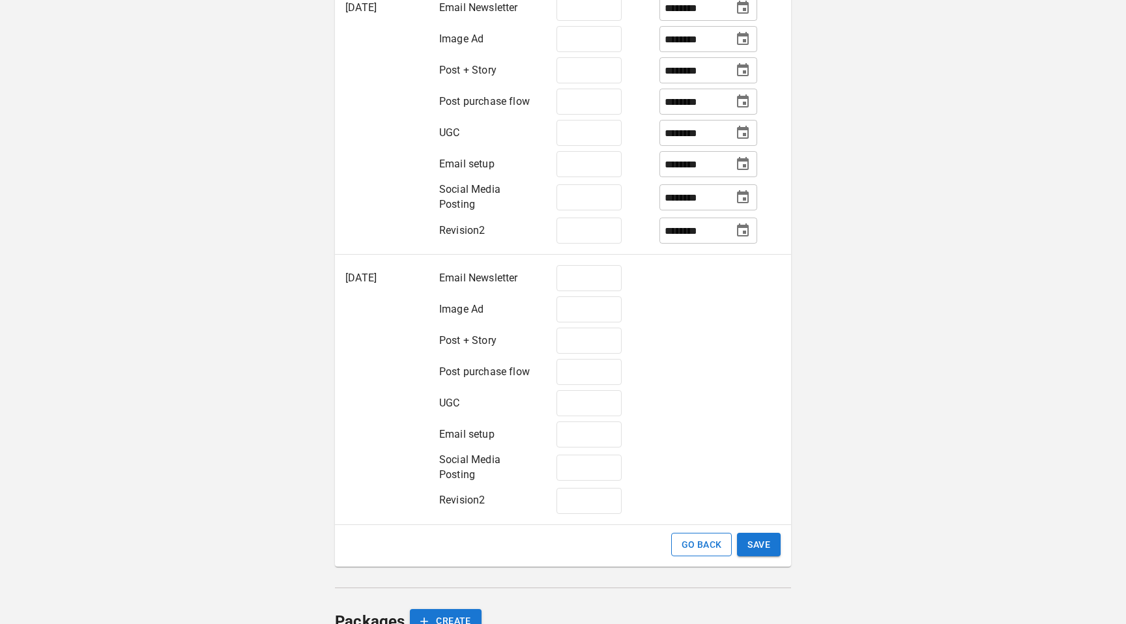
click at [693, 538] on button "GO BACK" at bounding box center [701, 545] width 61 height 24
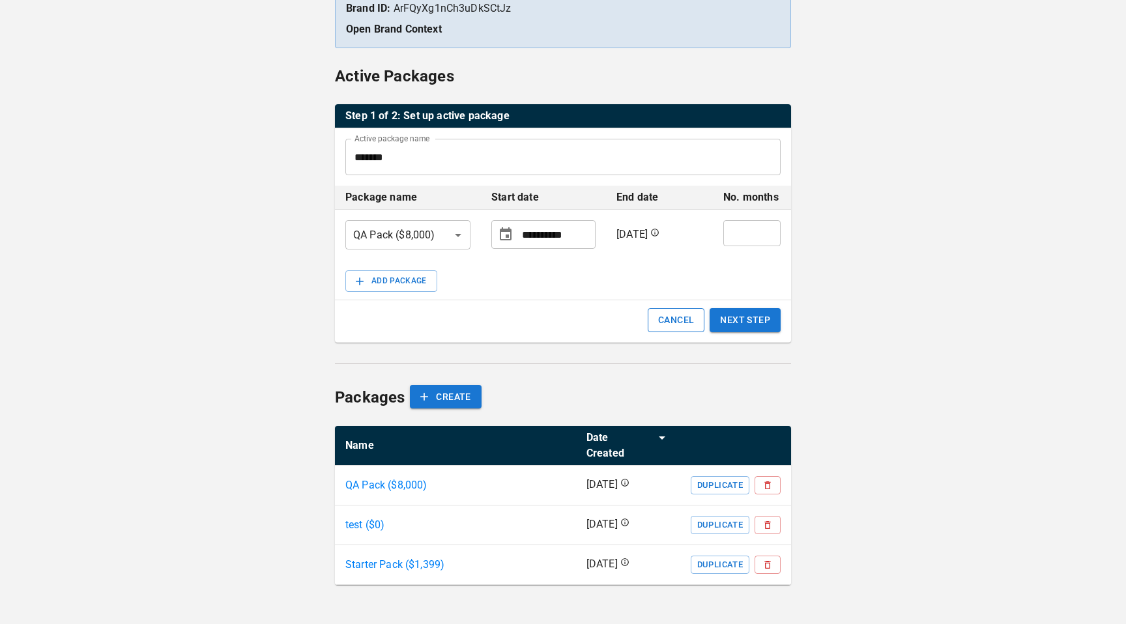
scroll to position [158, 0]
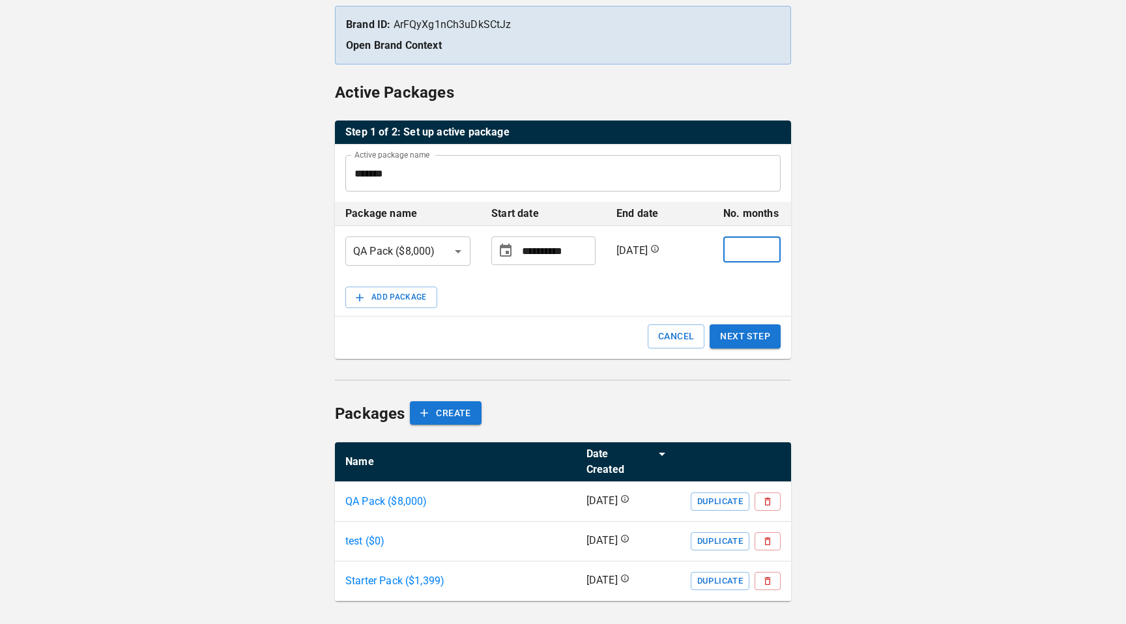
click at [766, 257] on input "*" at bounding box center [751, 250] width 57 height 26
click at [768, 249] on input "*" at bounding box center [751, 250] width 57 height 26
click at [768, 252] on input "*" at bounding box center [751, 250] width 57 height 26
type input "*"
click at [768, 252] on input "*" at bounding box center [751, 250] width 57 height 26
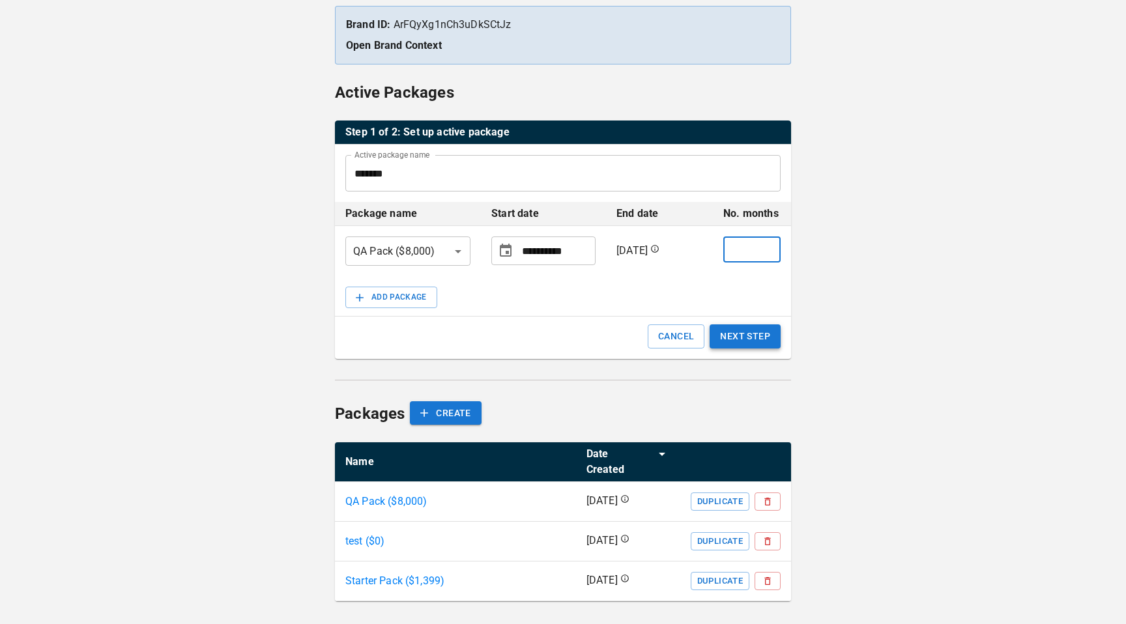
click at [763, 338] on button "NEXT STEP" at bounding box center [745, 337] width 71 height 24
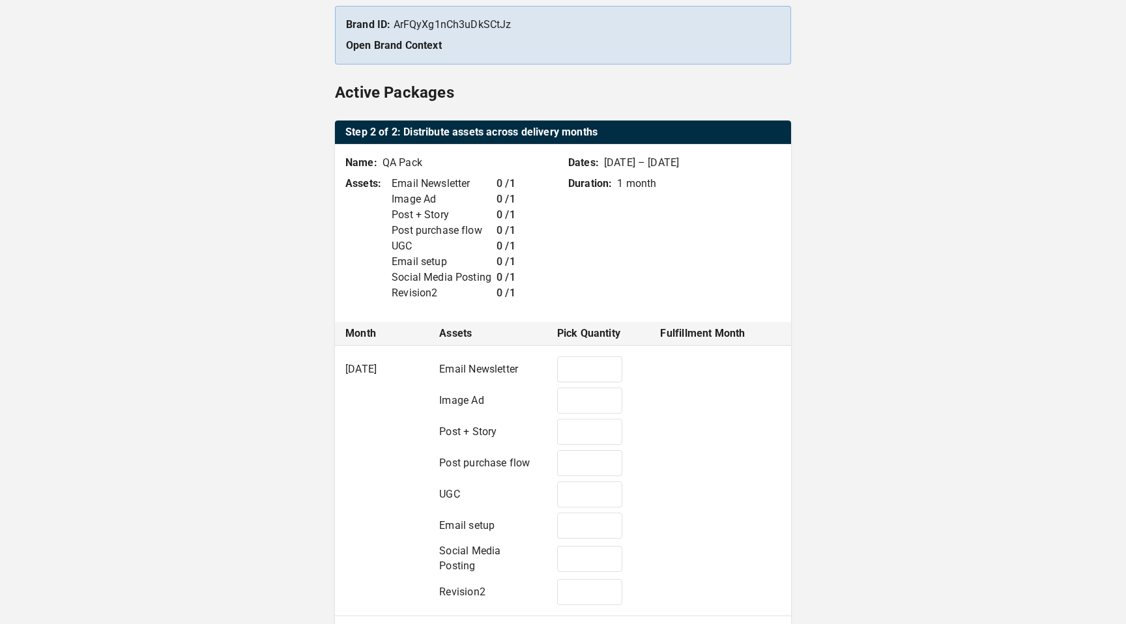
type input "*"
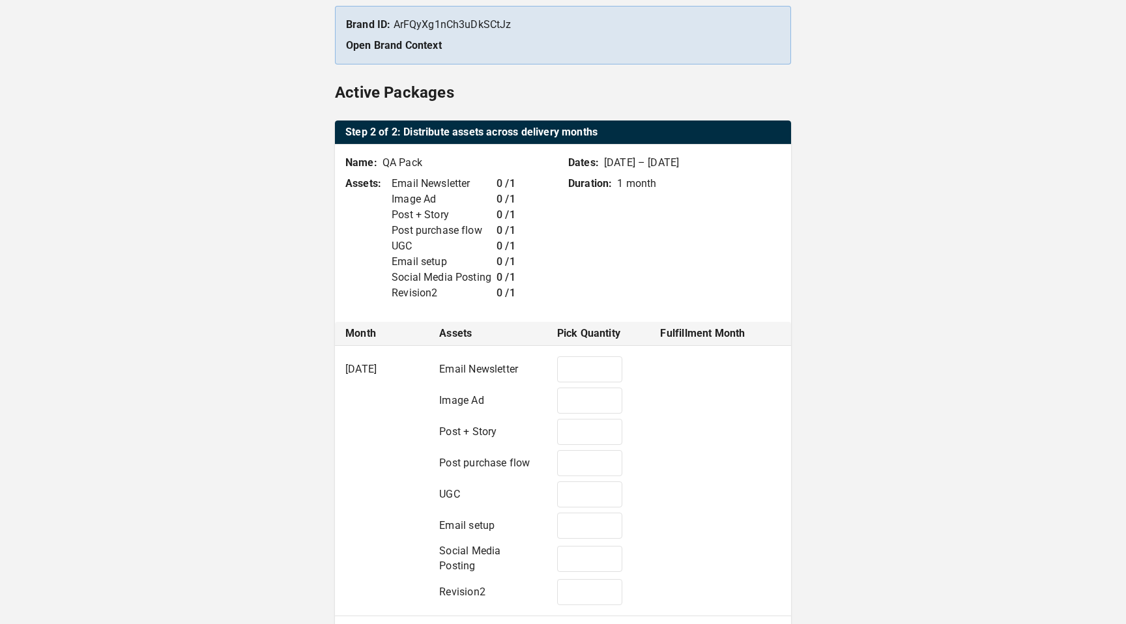
type input "*"
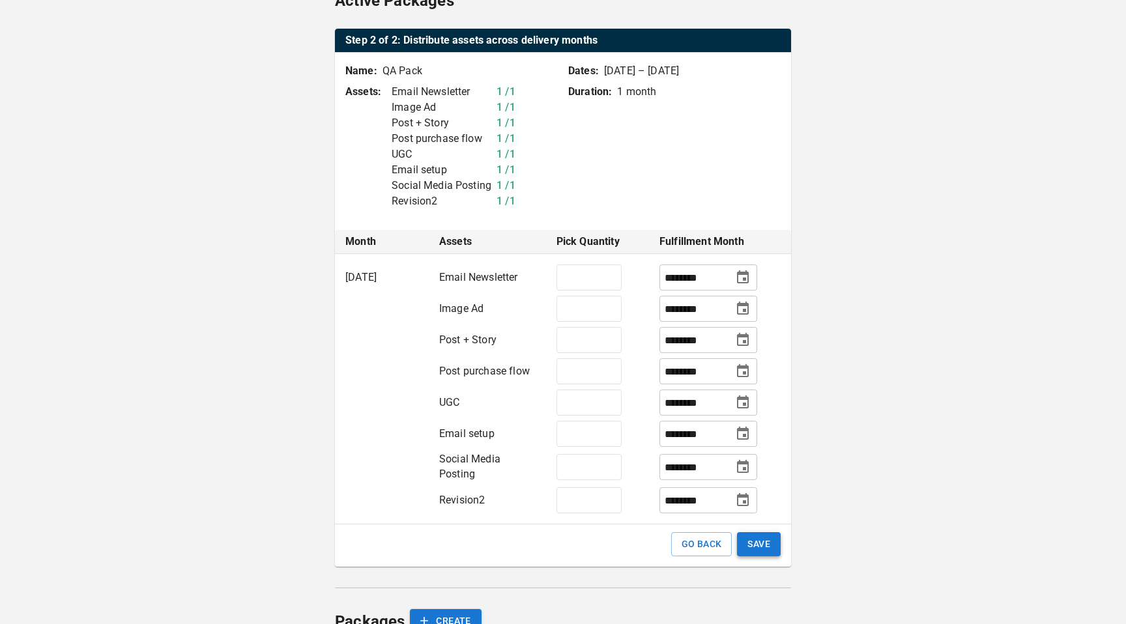
scroll to position [243, 0]
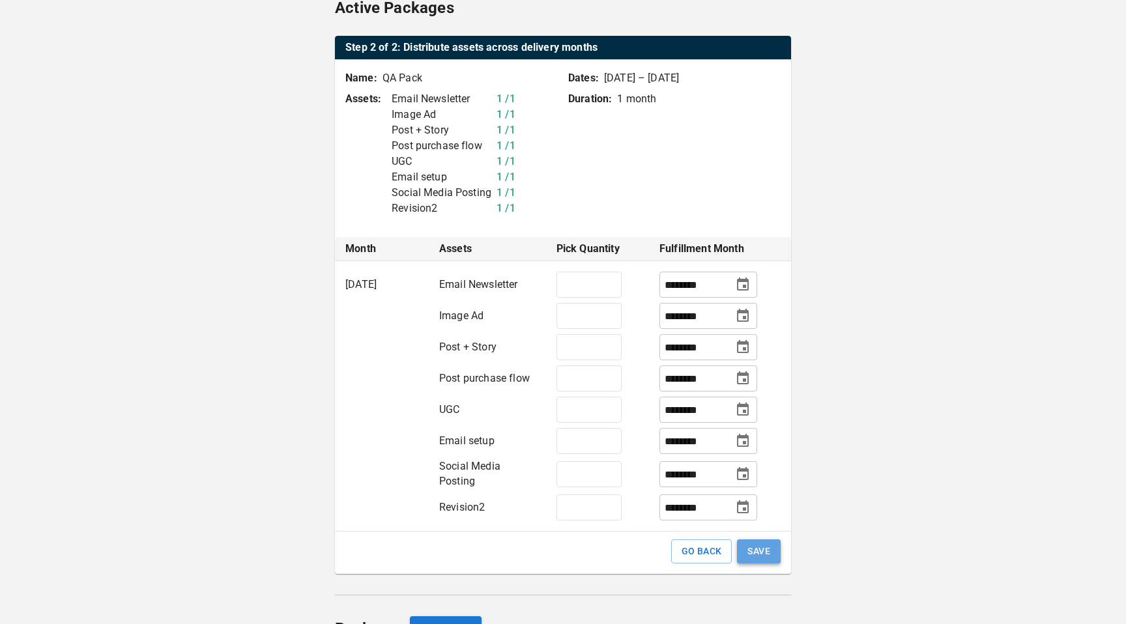
click at [770, 545] on button "SAVE" at bounding box center [759, 552] width 44 height 24
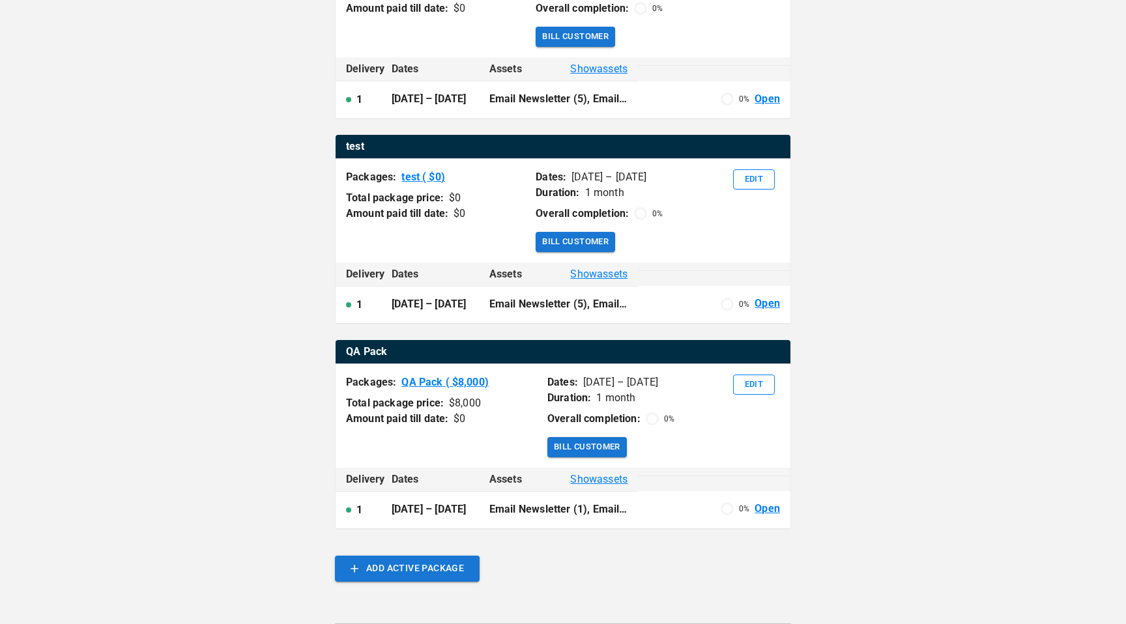
scroll to position [351, 0]
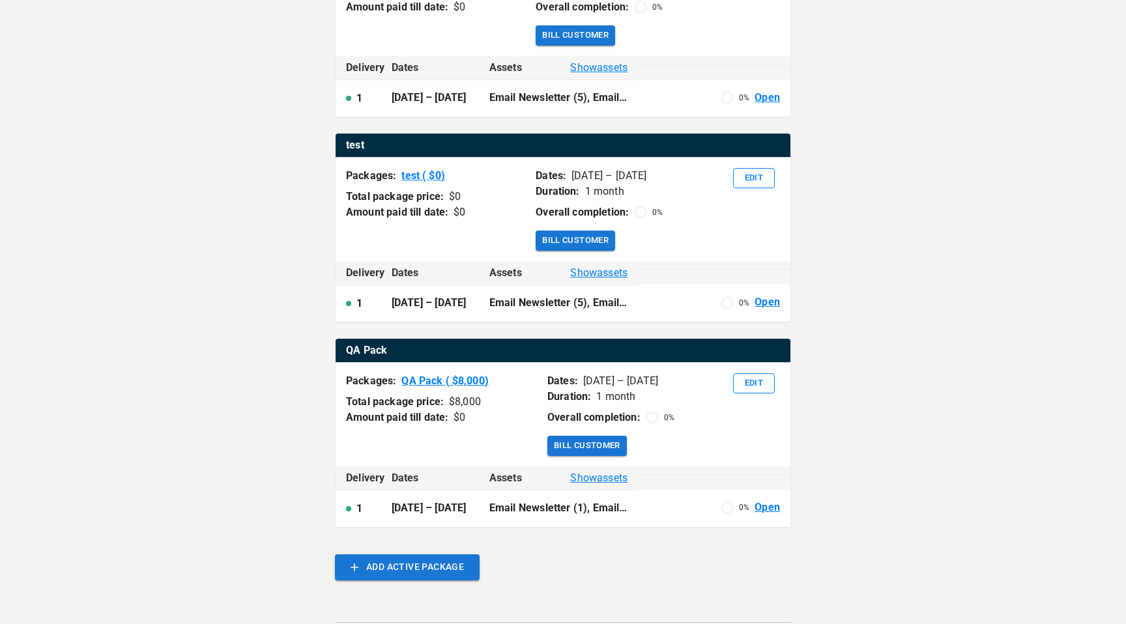
click at [887, 323] on div "**********" at bounding box center [563, 265] width 1126 height 1233
